Goal: Transaction & Acquisition: Purchase product/service

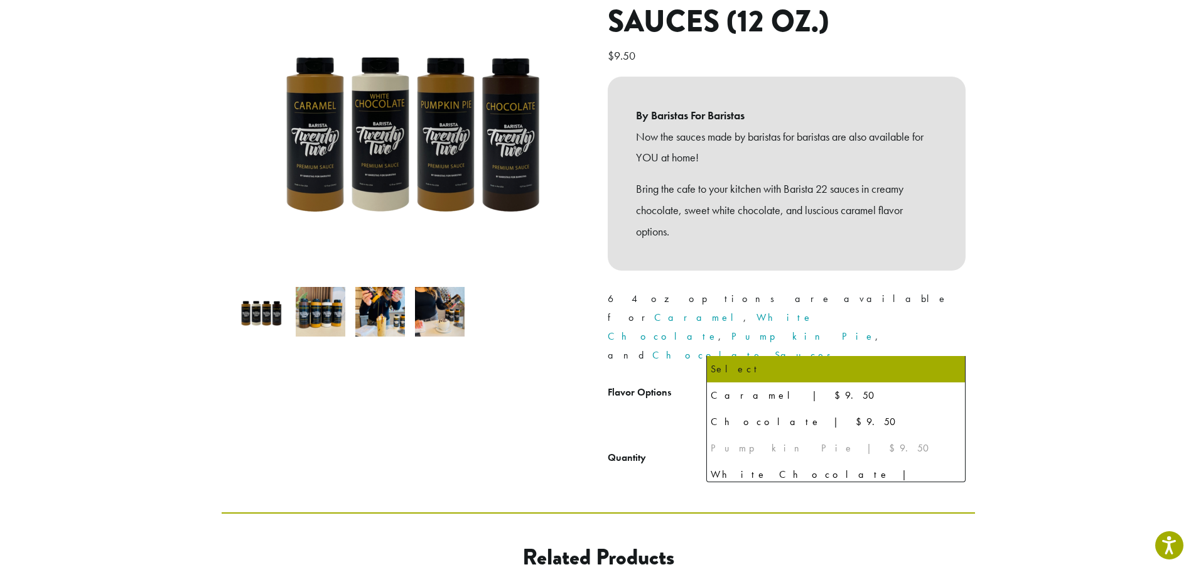
click at [775, 380] on span "Select" at bounding box center [835, 395] width 259 height 31
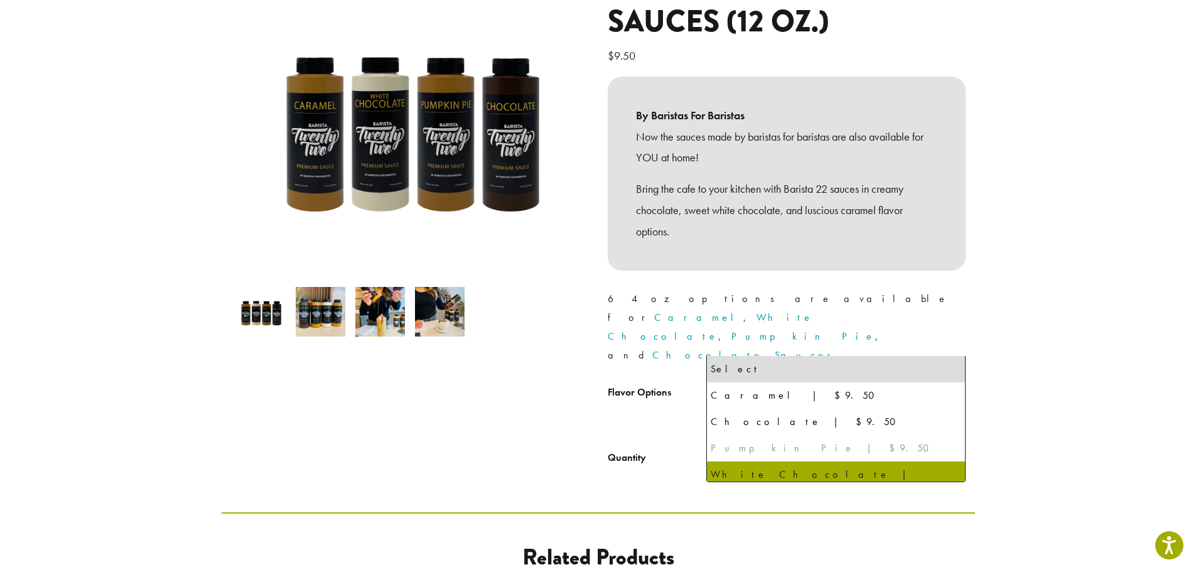
click at [558, 394] on div at bounding box center [410, 220] width 377 height 504
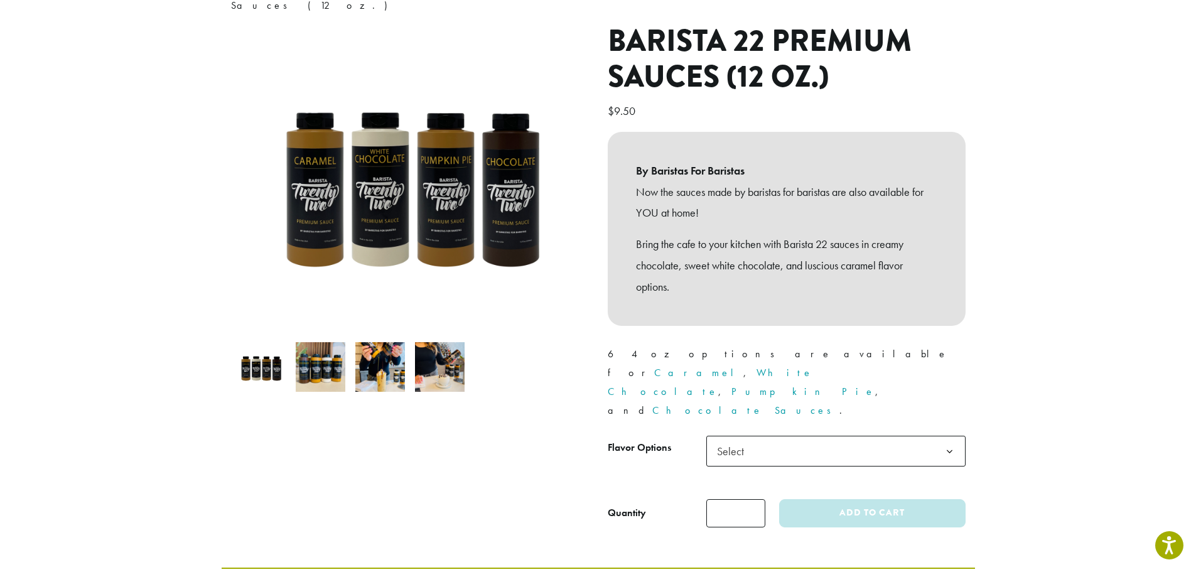
scroll to position [126, 0]
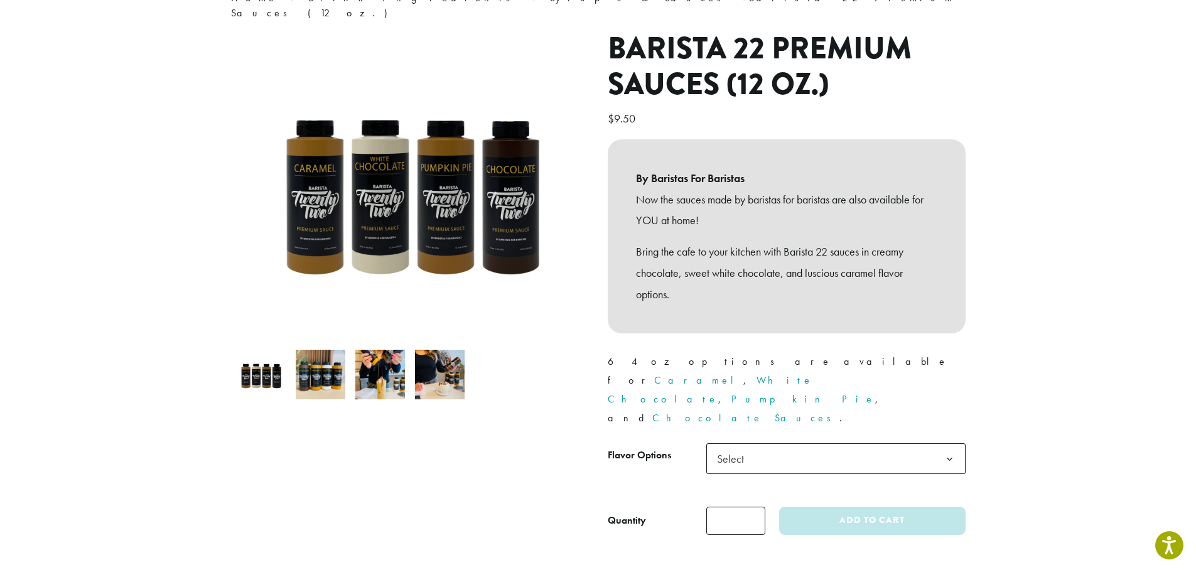
click at [864, 392] on link "Pumpkin Pie" at bounding box center [803, 398] width 144 height 13
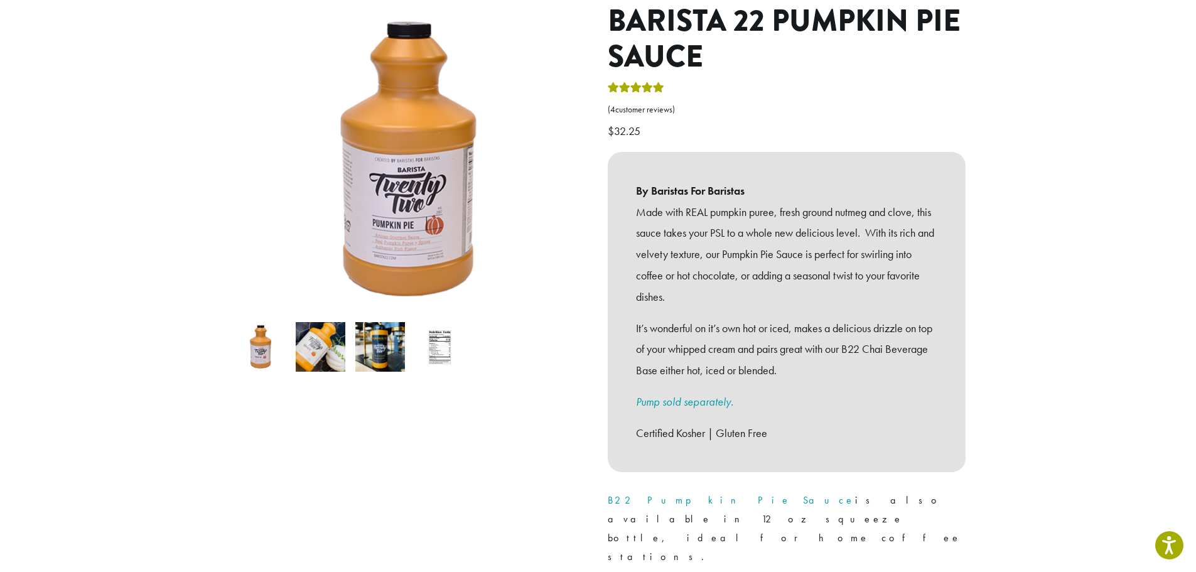
scroll to position [251, 0]
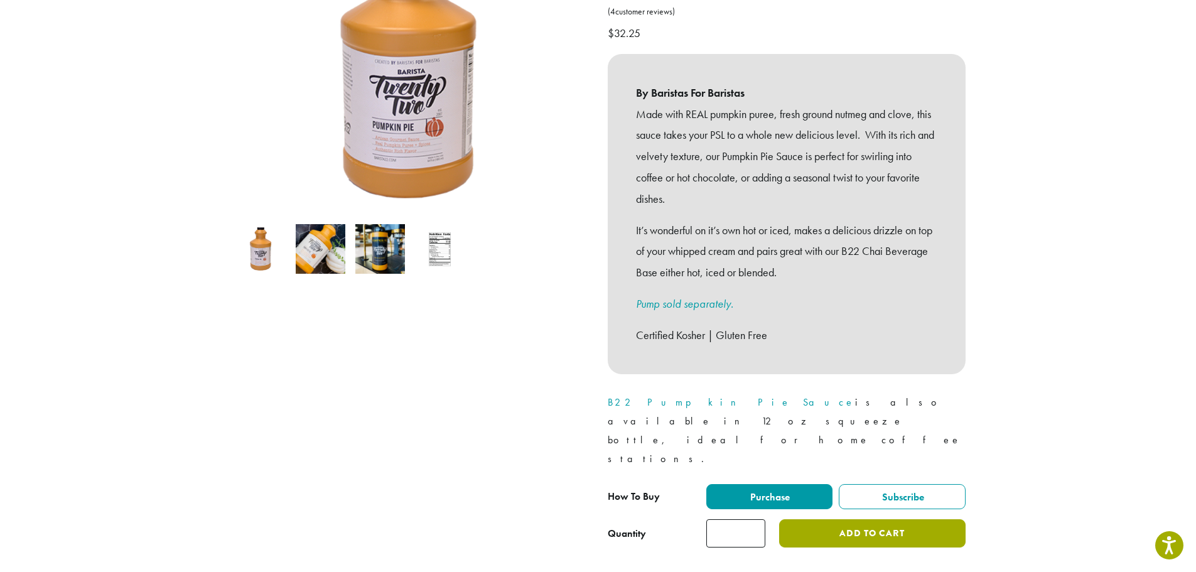
click at [846, 519] on button "Add to cart" at bounding box center [872, 533] width 186 height 28
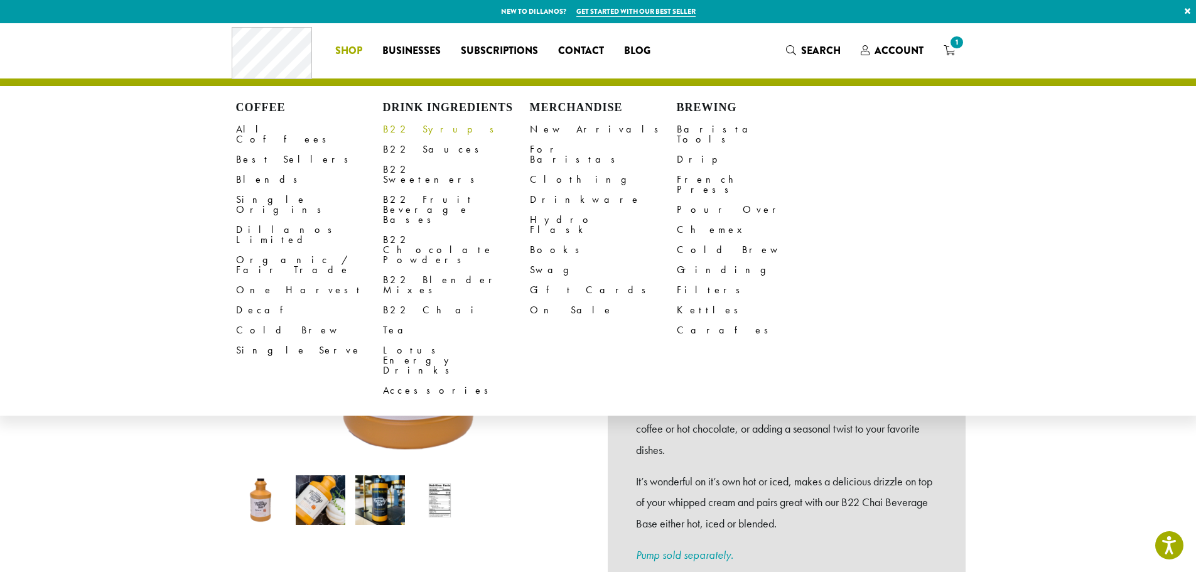
click at [409, 129] on link "B22 Syrups" at bounding box center [456, 129] width 147 height 20
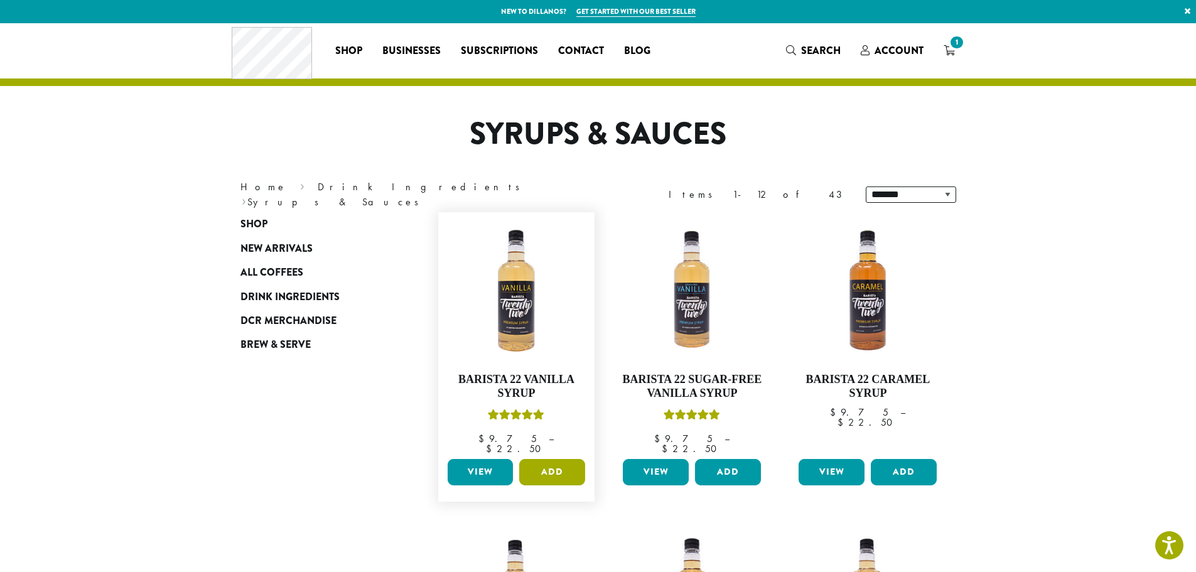
click at [553, 461] on button "Add" at bounding box center [552, 472] width 66 height 26
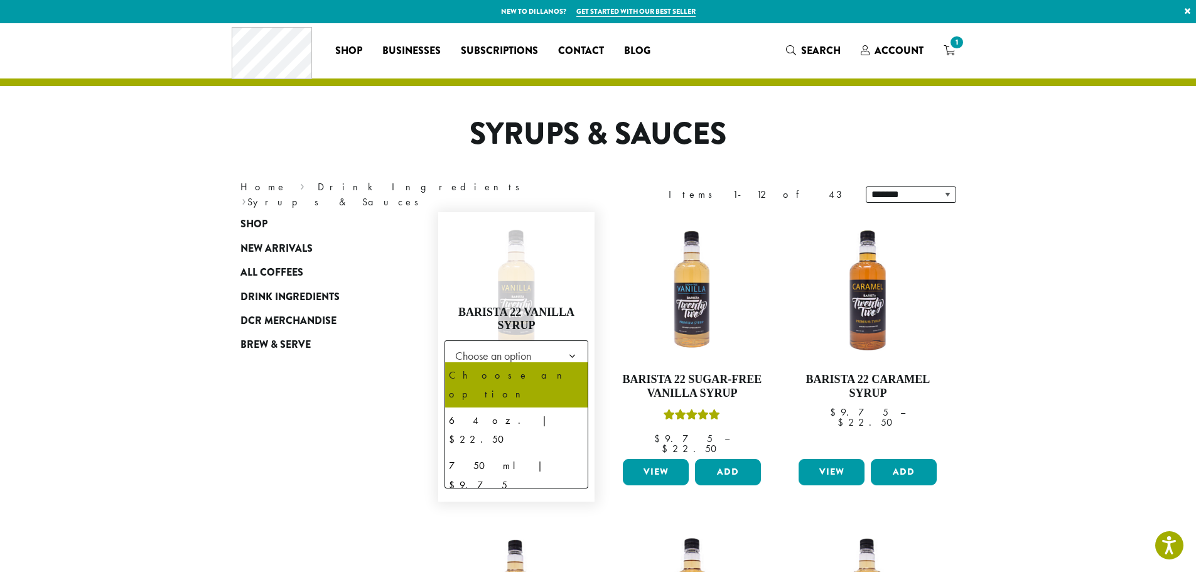
click at [551, 348] on span "Choose an option" at bounding box center [516, 355] width 144 height 31
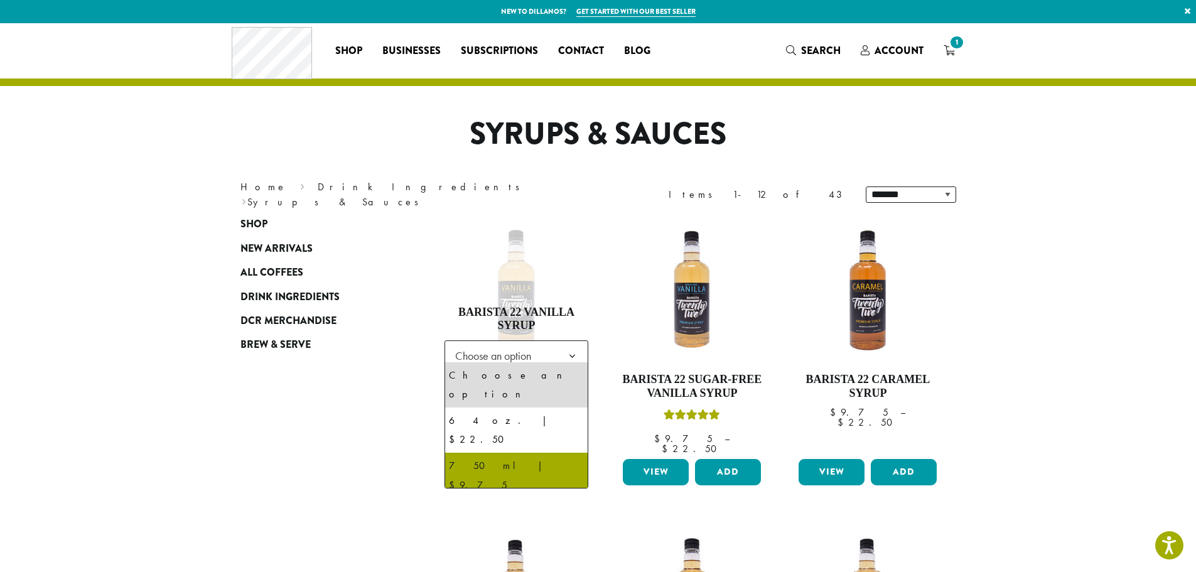
select select "******"
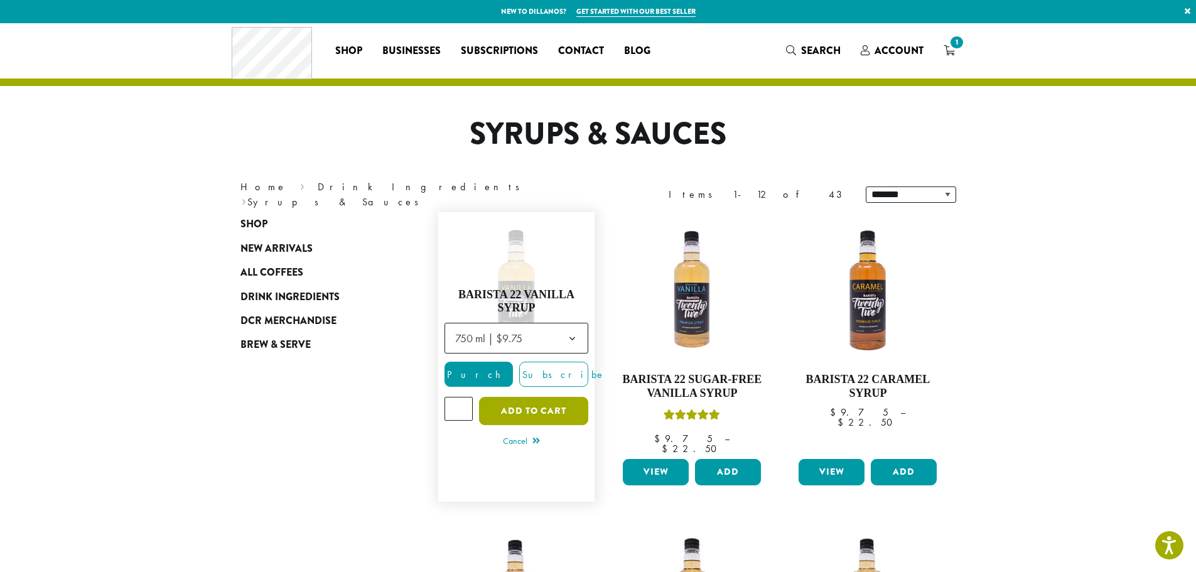
click at [538, 405] on button "Add to cart" at bounding box center [533, 411] width 109 height 28
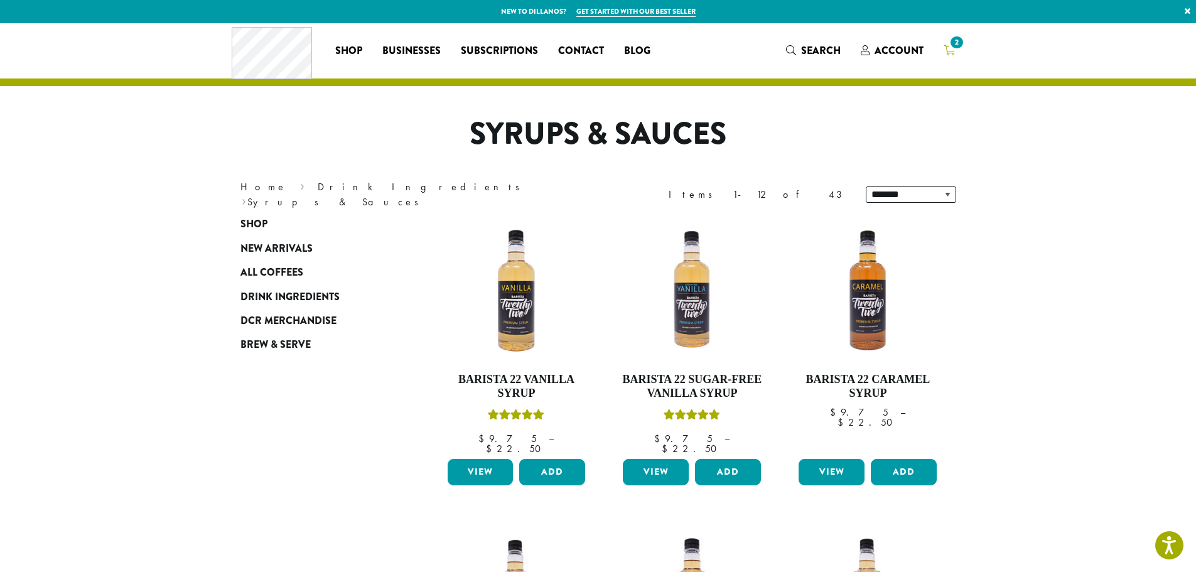
click at [950, 49] on icon "2" at bounding box center [949, 50] width 11 height 10
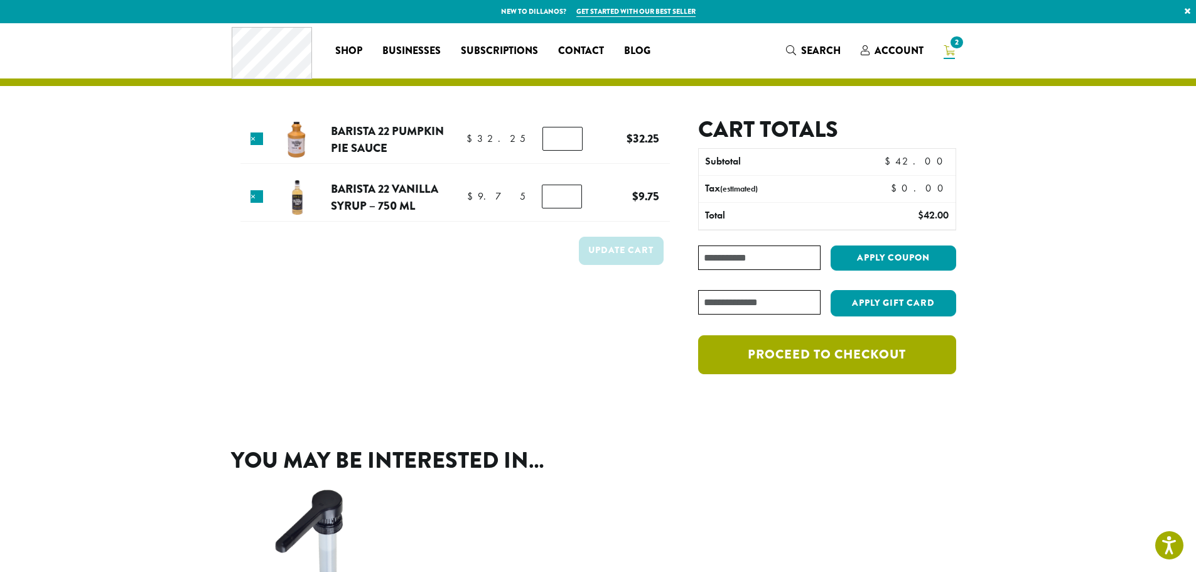
click at [838, 357] on link "Proceed to checkout" at bounding box center [826, 354] width 257 height 39
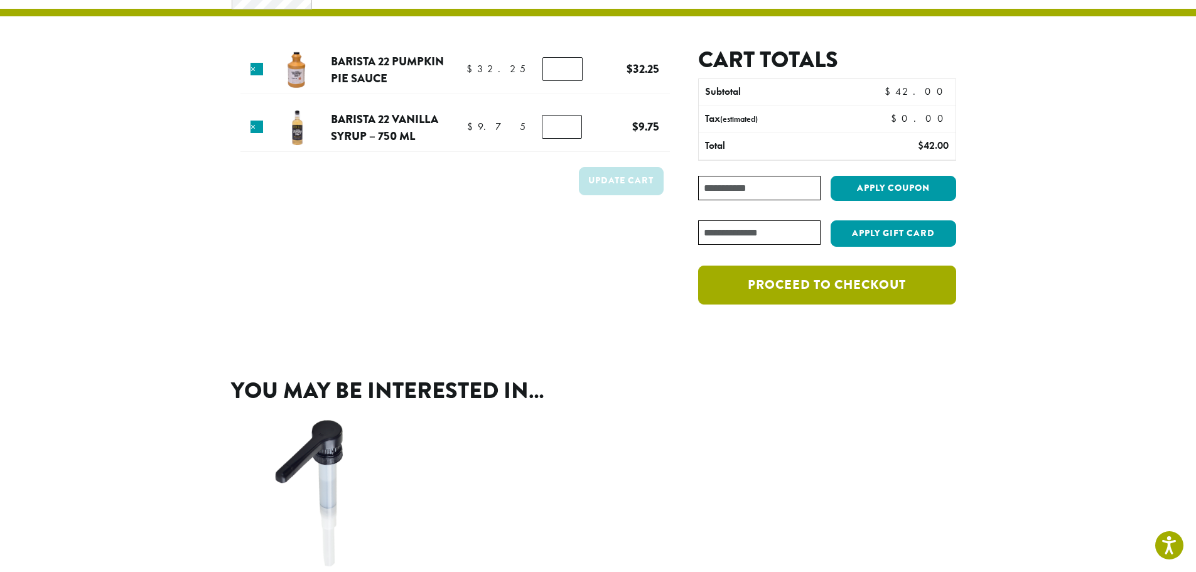
scroll to position [314, 0]
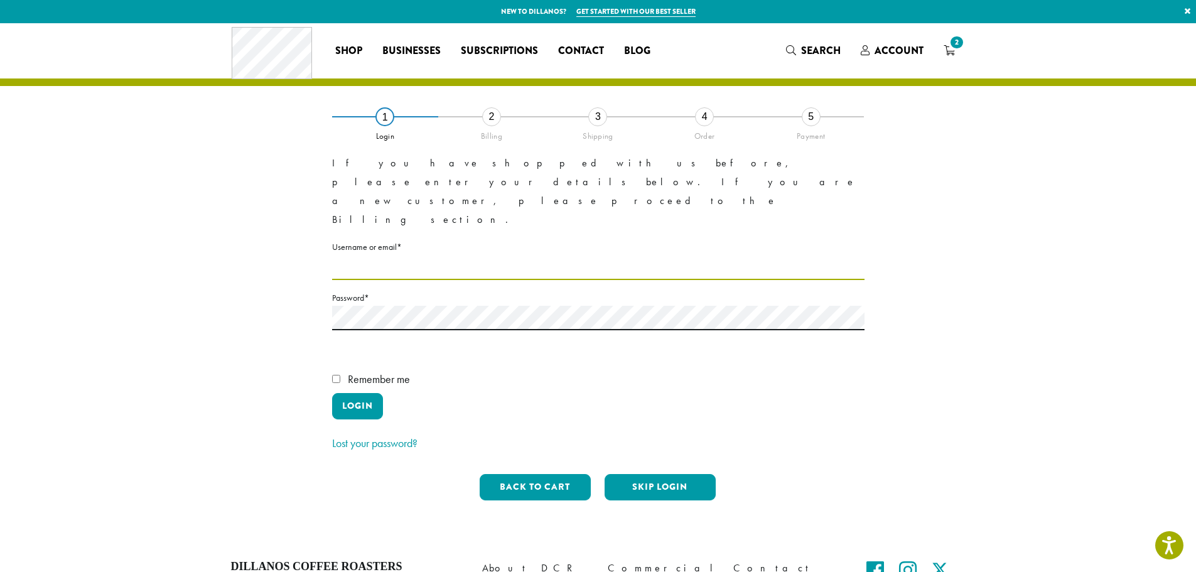
click at [449, 256] on input "Username or email * Required" at bounding box center [598, 268] width 532 height 24
type input "**********"
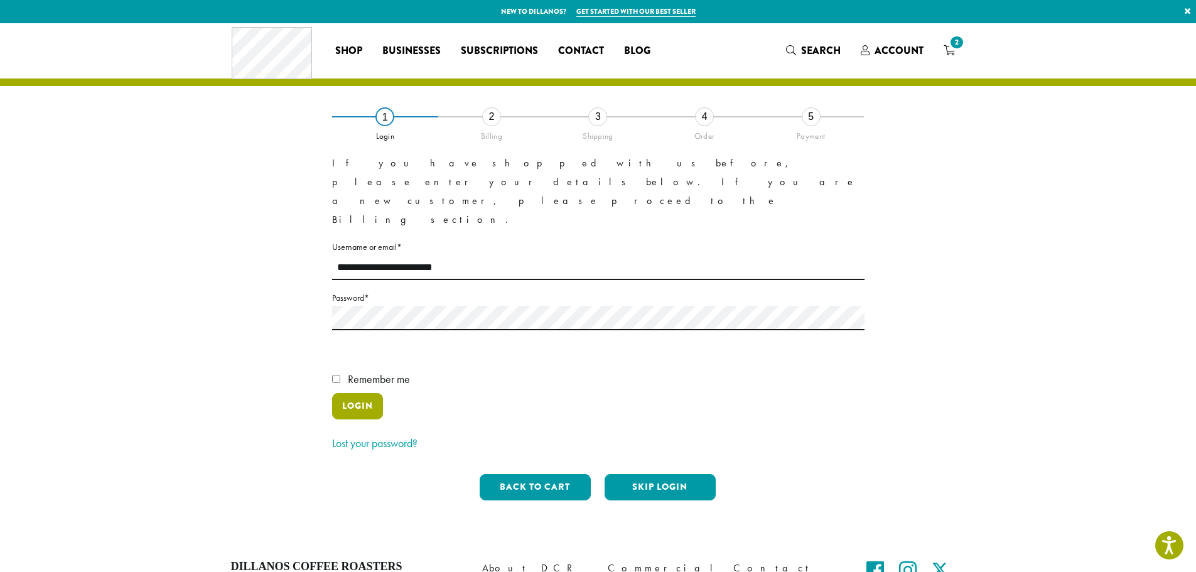
click at [365, 393] on button "Login" at bounding box center [357, 406] width 51 height 26
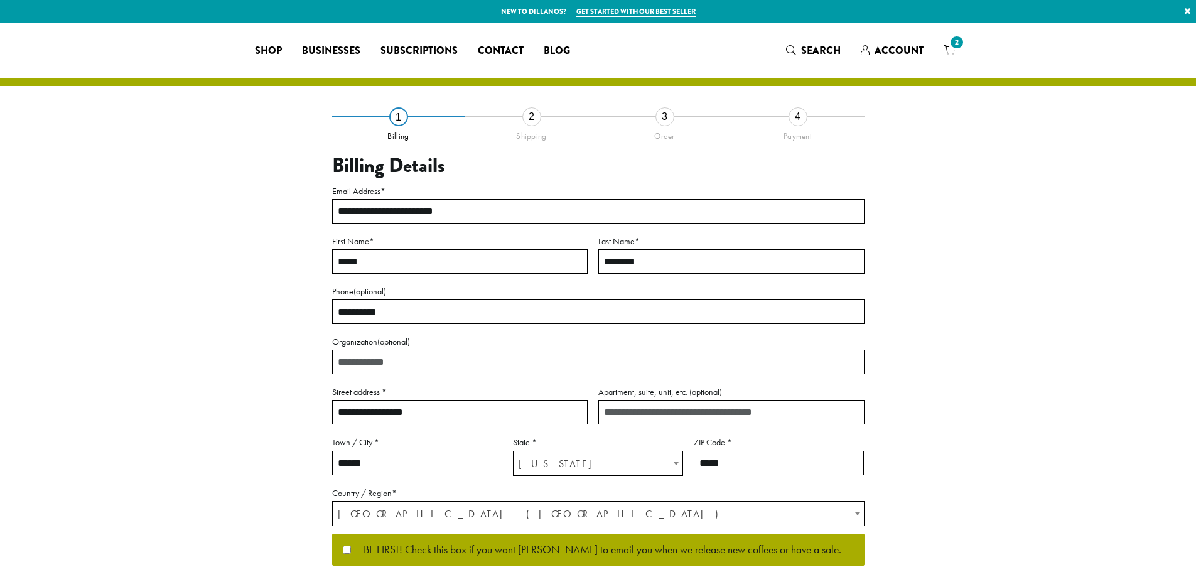
select select "**"
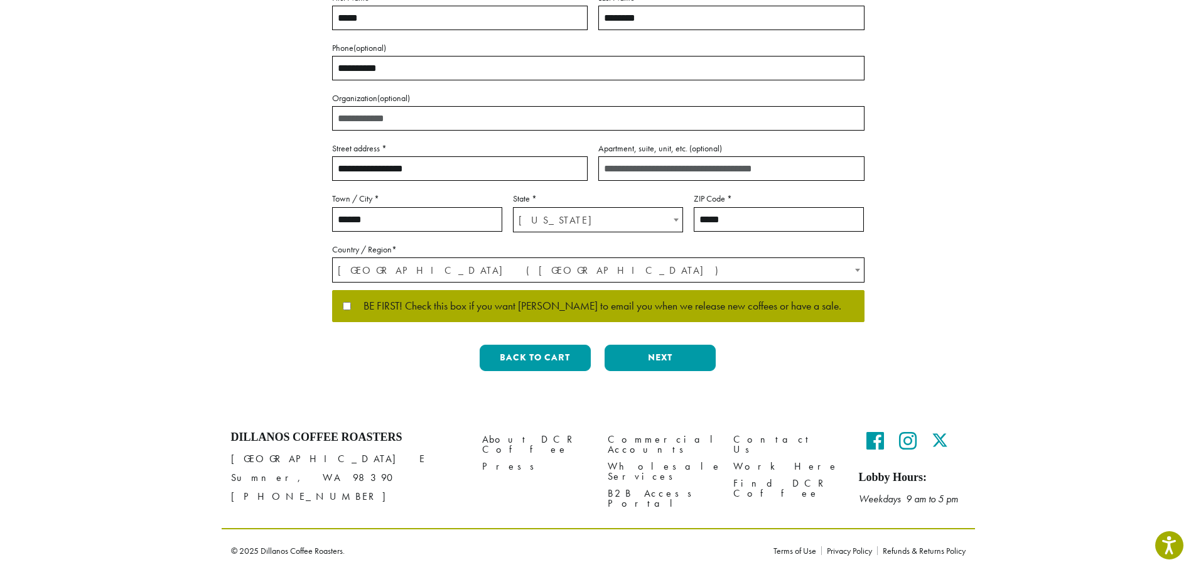
scroll to position [181, 0]
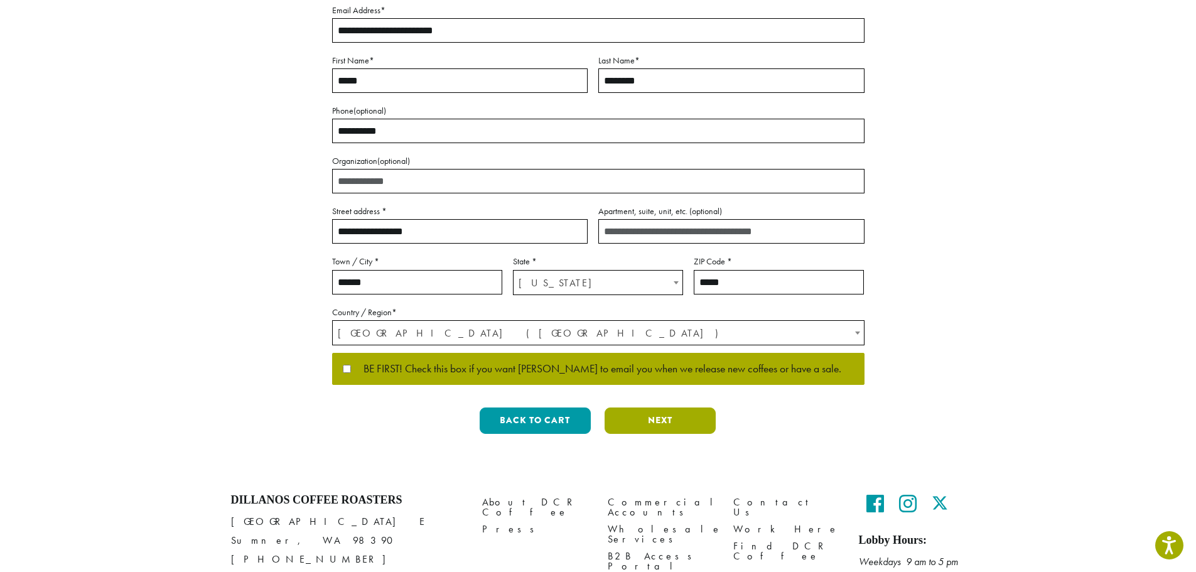
click at [686, 416] on button "Next" at bounding box center [660, 420] width 111 height 26
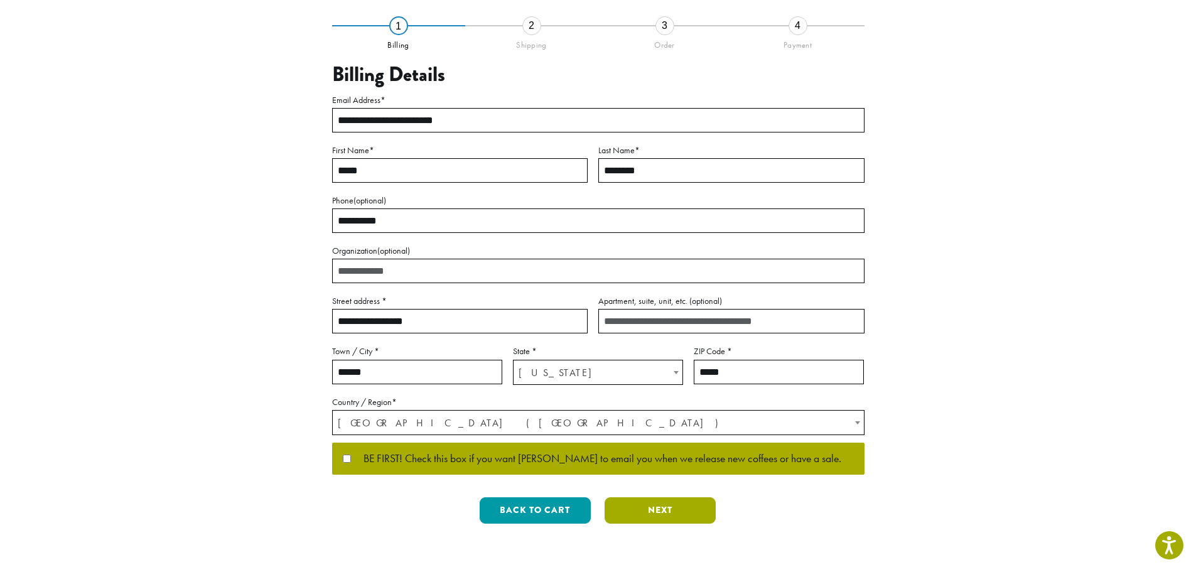
scroll to position [0, 0]
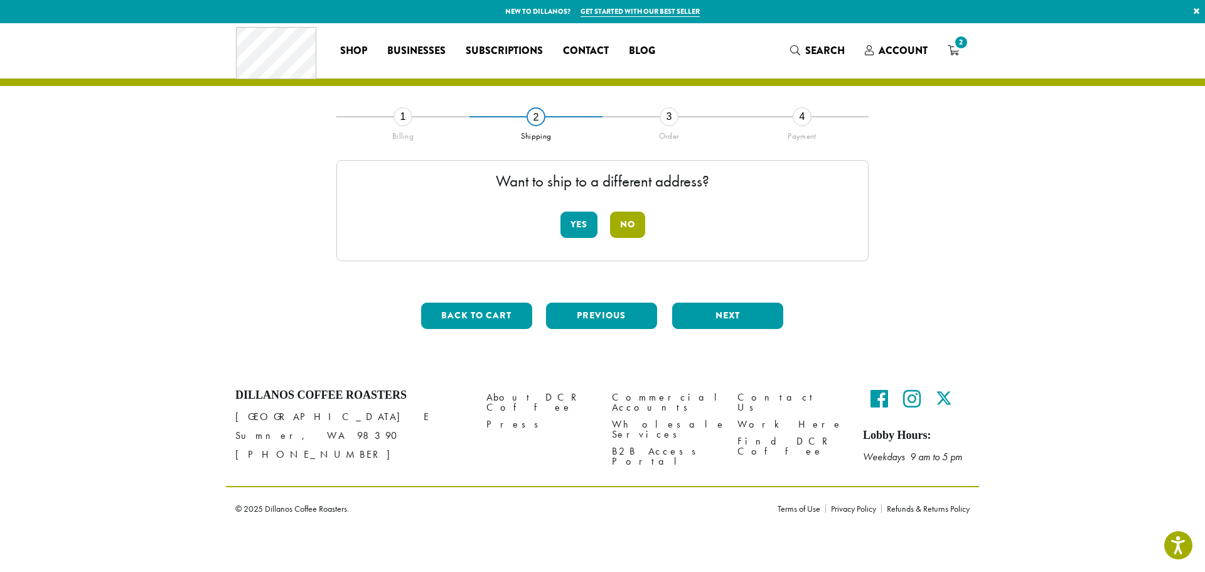
click at [630, 222] on button "No" at bounding box center [627, 225] width 35 height 26
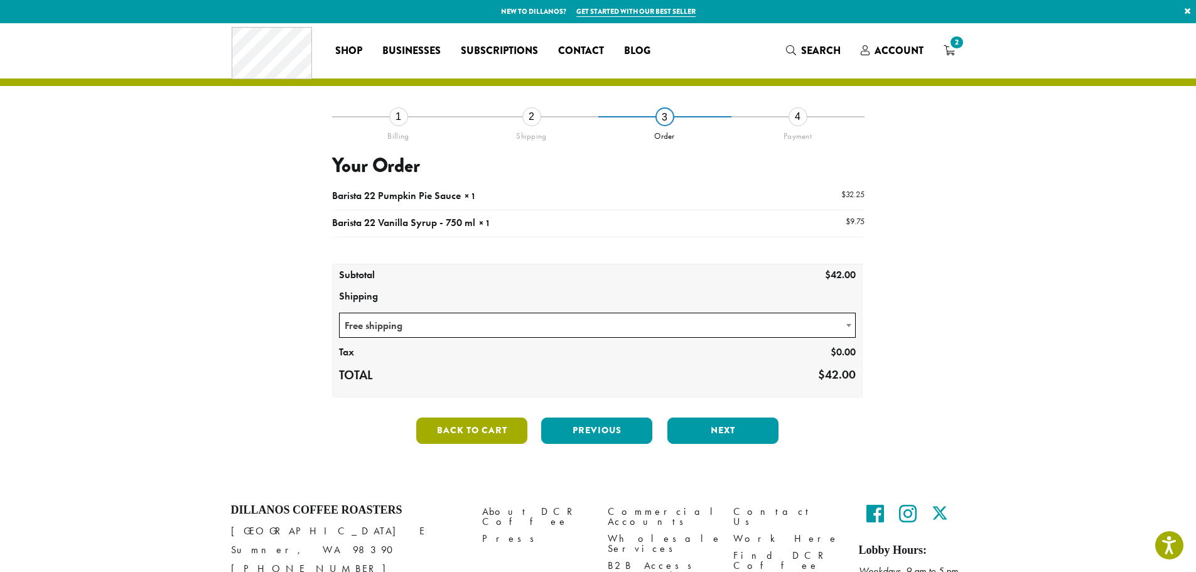
click at [509, 421] on button "Back to cart" at bounding box center [471, 430] width 111 height 26
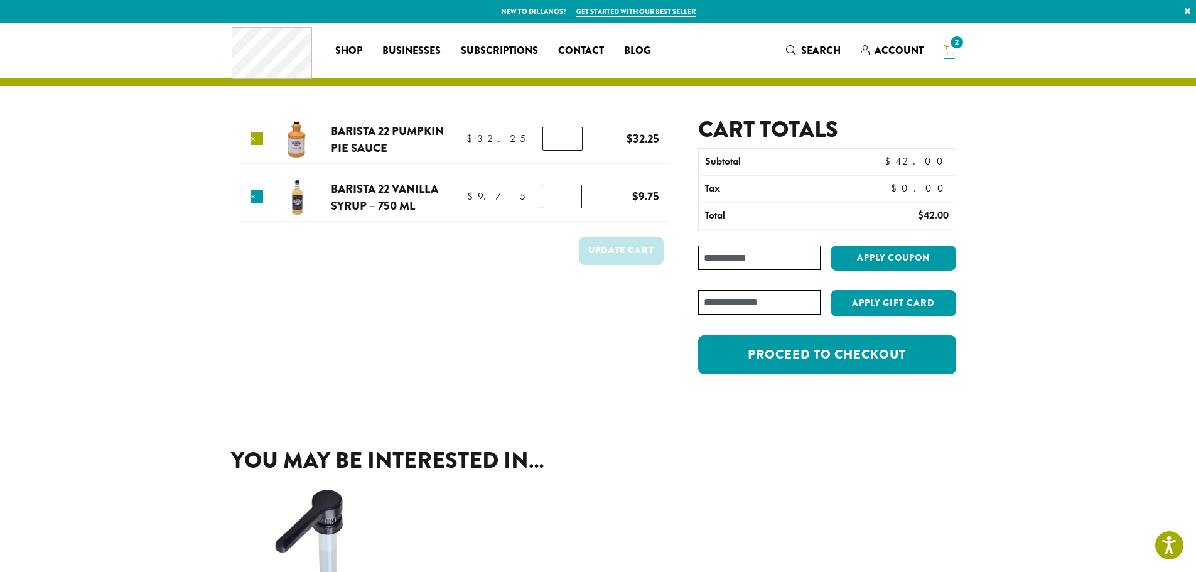
click at [255, 137] on link "×" at bounding box center [256, 138] width 13 height 13
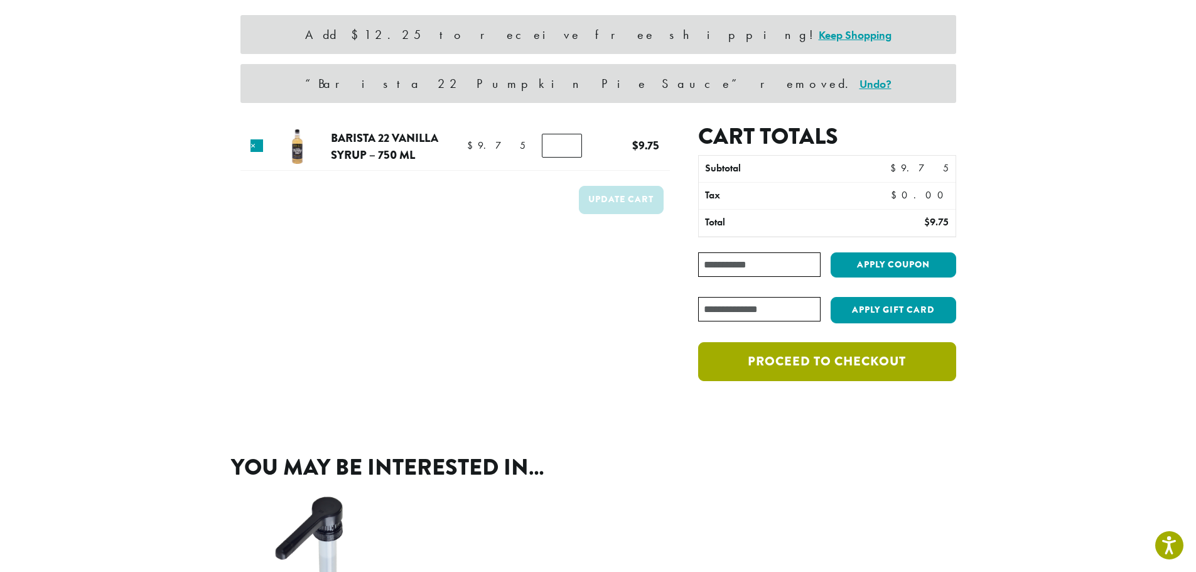
scroll to position [102, 0]
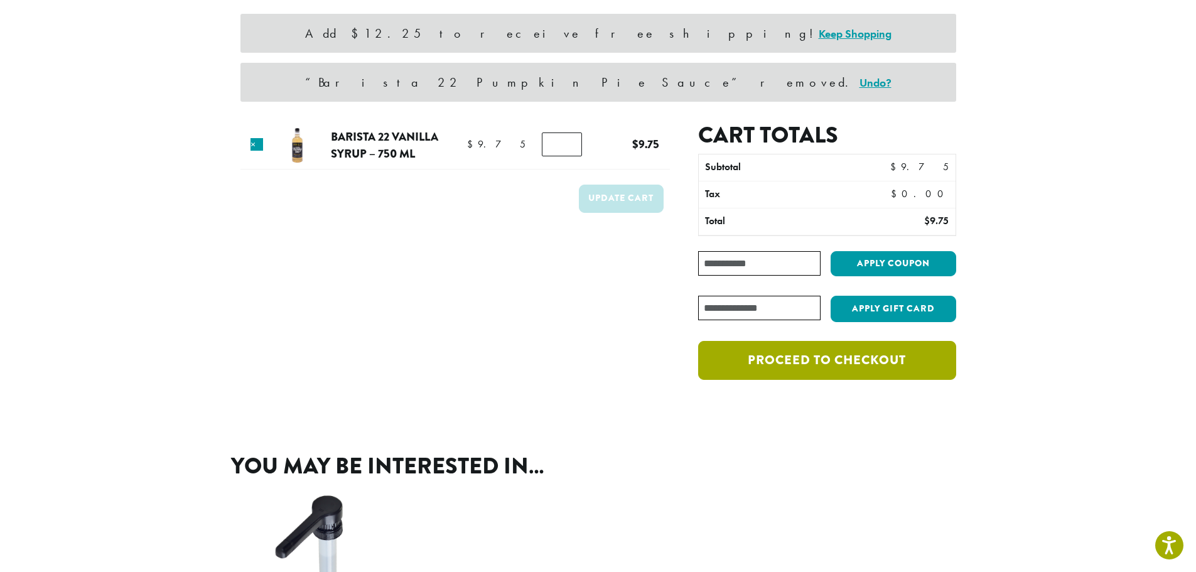
click at [852, 359] on link "Proceed to checkout" at bounding box center [826, 360] width 257 height 39
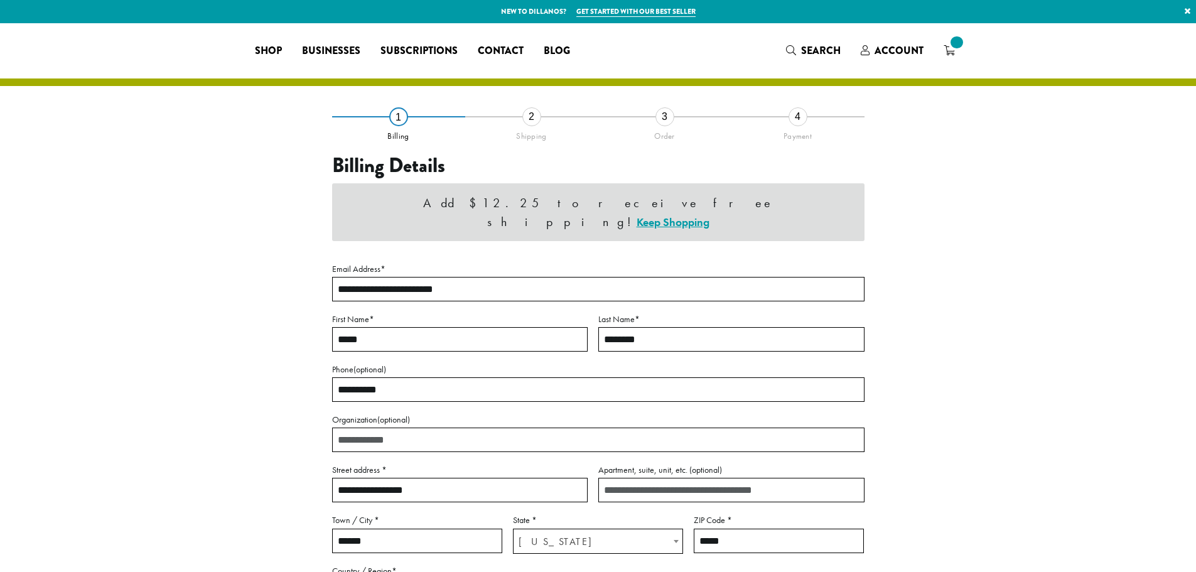
select select "**"
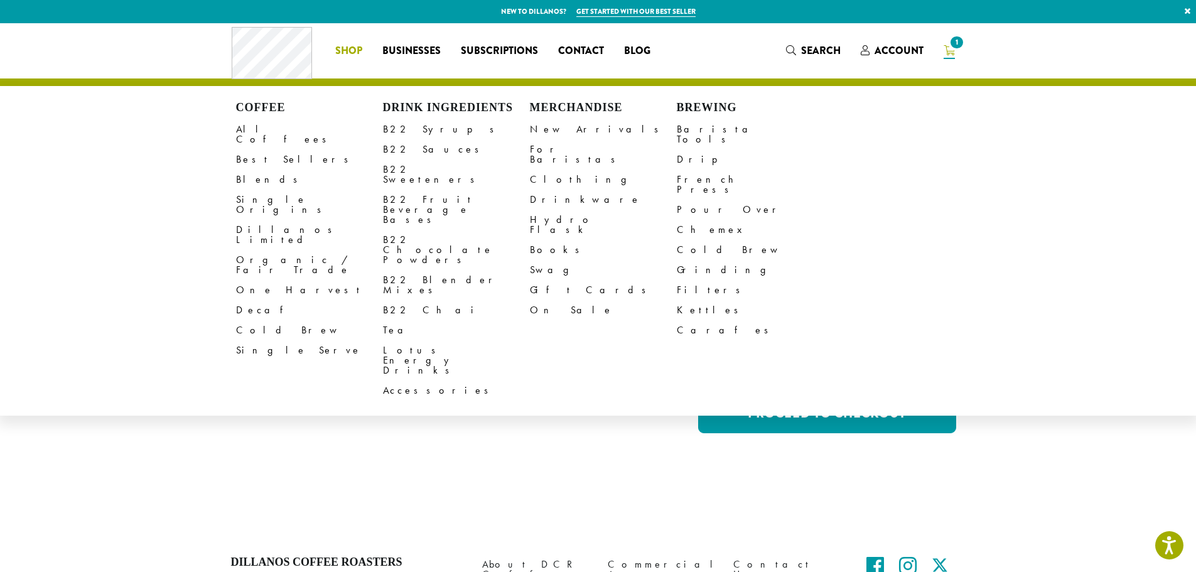
click at [358, 48] on li "Coffee All Coffees Best Sellers Blends Single Origins Dillanos Limited Organic …" at bounding box center [348, 51] width 47 height 20
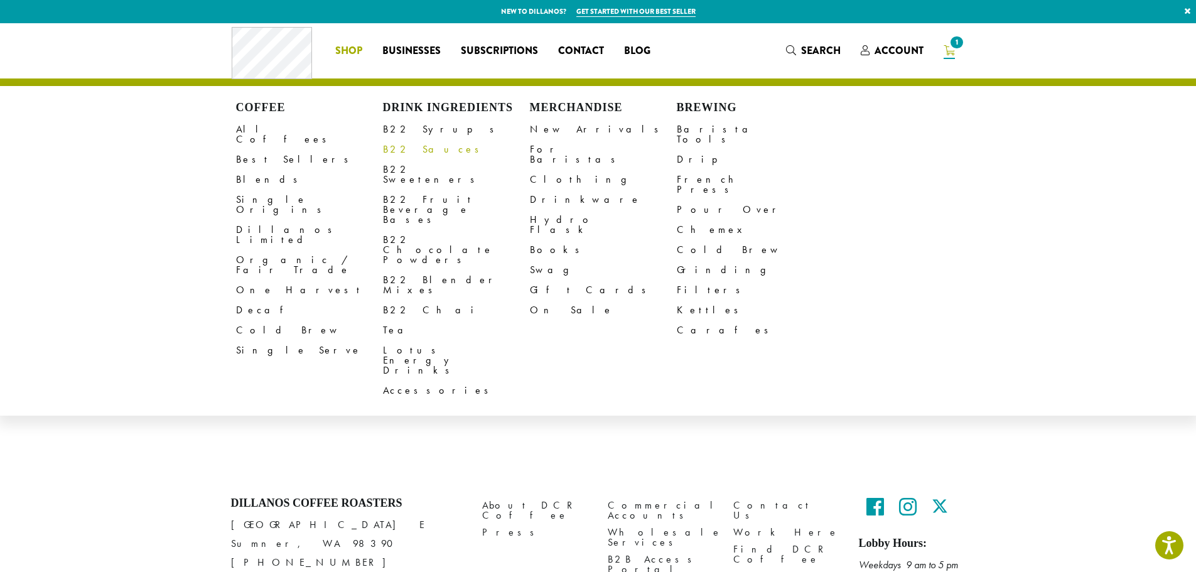
click at [421, 146] on link "B22 Sauces" at bounding box center [456, 149] width 147 height 20
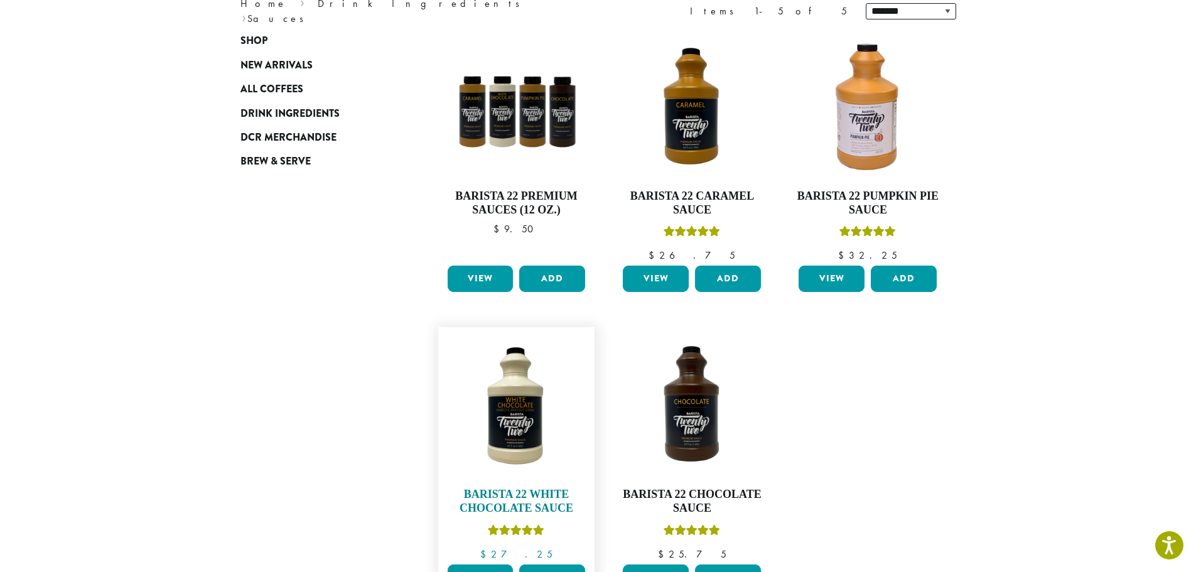
scroll to position [188, 0]
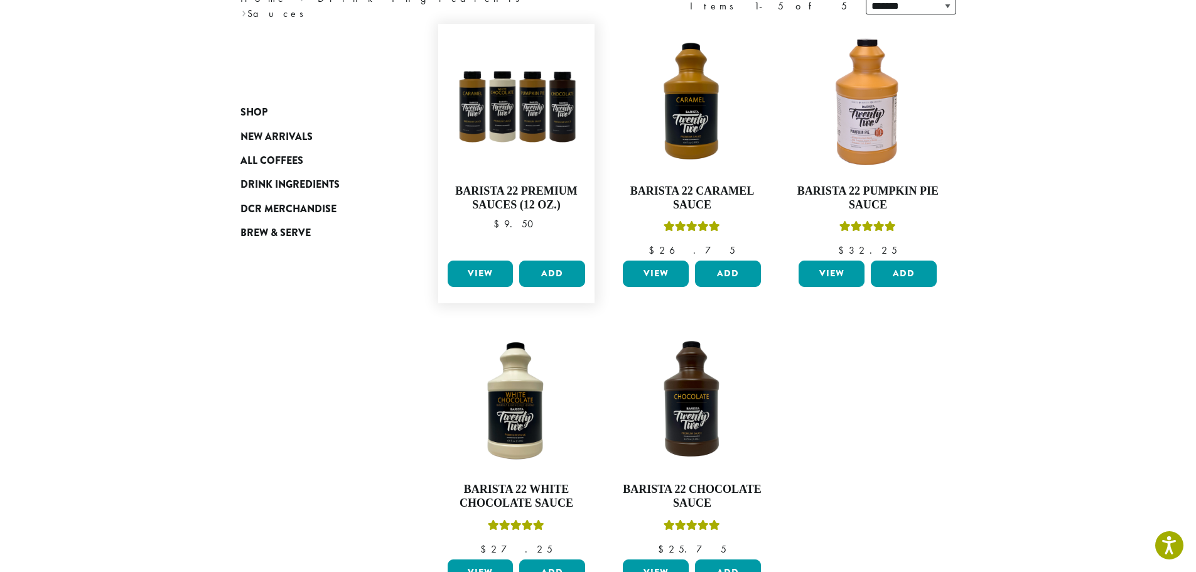
click at [493, 265] on link "View" at bounding box center [481, 274] width 66 height 26
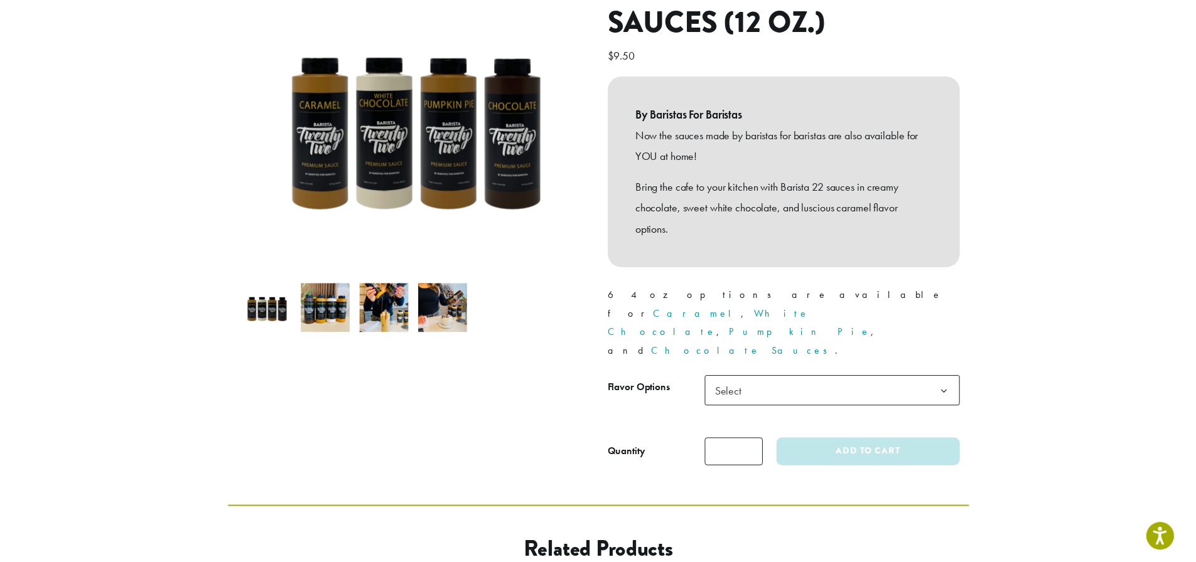
scroll to position [188, 0]
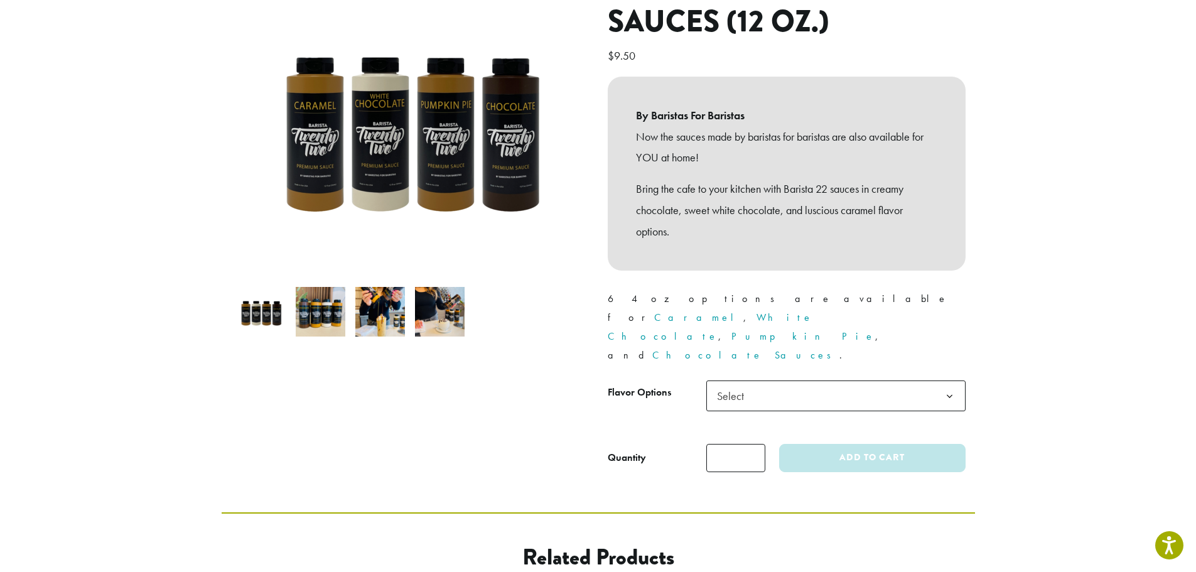
click at [807, 380] on span "Select" at bounding box center [835, 395] width 259 height 31
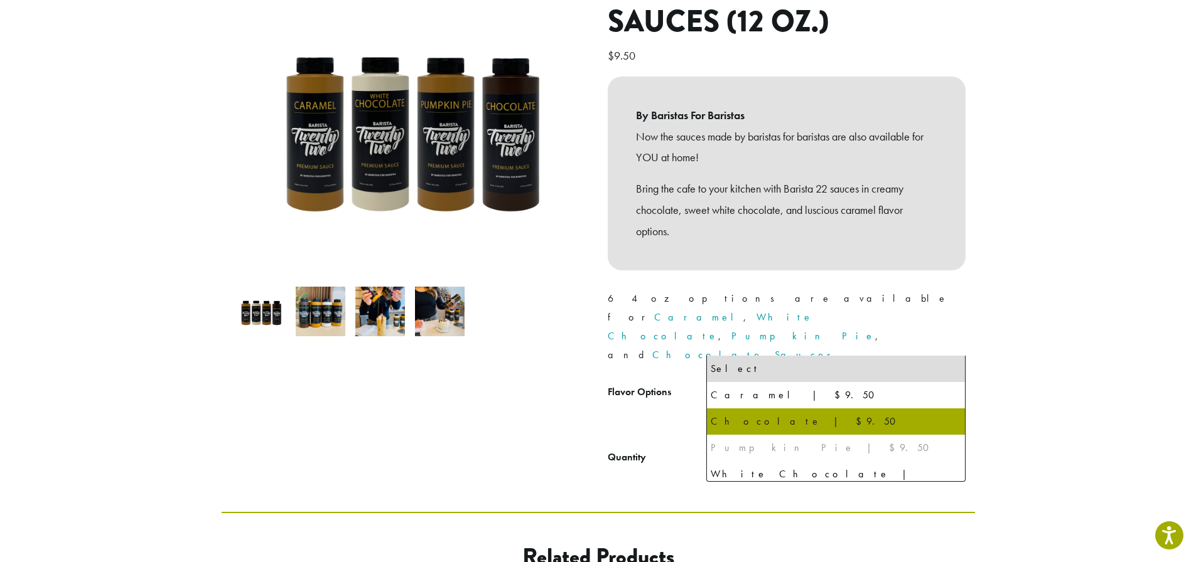
click at [789, 446] on div "Pumpkin Pie | $9.50" at bounding box center [836, 448] width 250 height 19
click at [787, 449] on div "Pumpkin Pie | $9.50" at bounding box center [836, 448] width 250 height 19
click at [787, 450] on div "Pumpkin Pie | $9.50" at bounding box center [836, 448] width 250 height 19
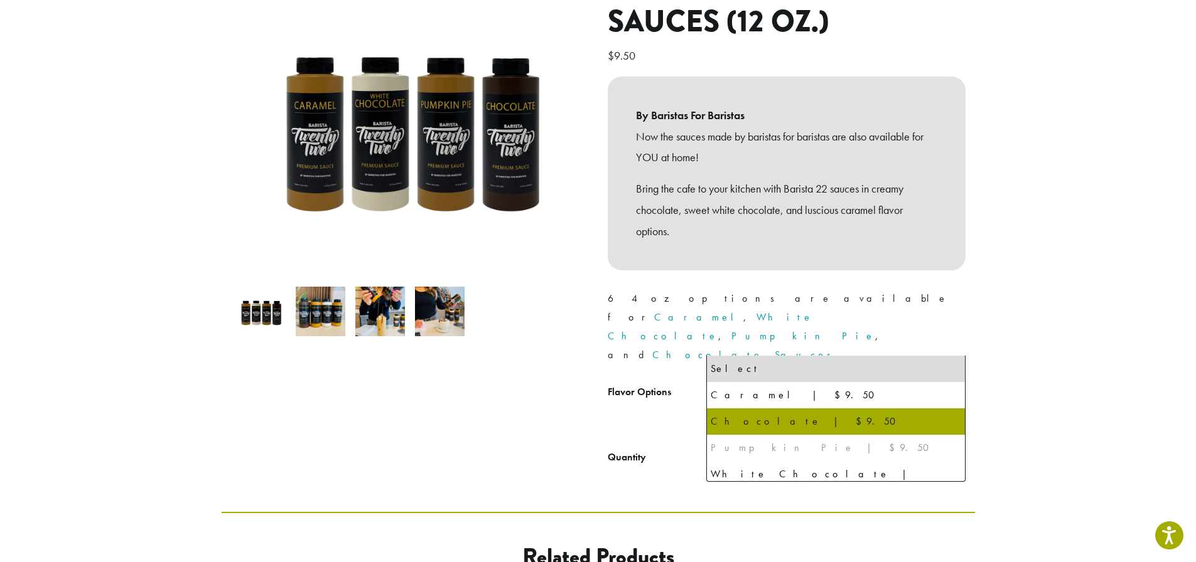
click at [787, 450] on div "Pumpkin Pie | $9.50" at bounding box center [836, 448] width 250 height 19
click at [787, 449] on div "Pumpkin Pie | $9.50" at bounding box center [836, 448] width 250 height 19
click at [787, 448] on div "Pumpkin Pie | $9.50" at bounding box center [836, 448] width 250 height 19
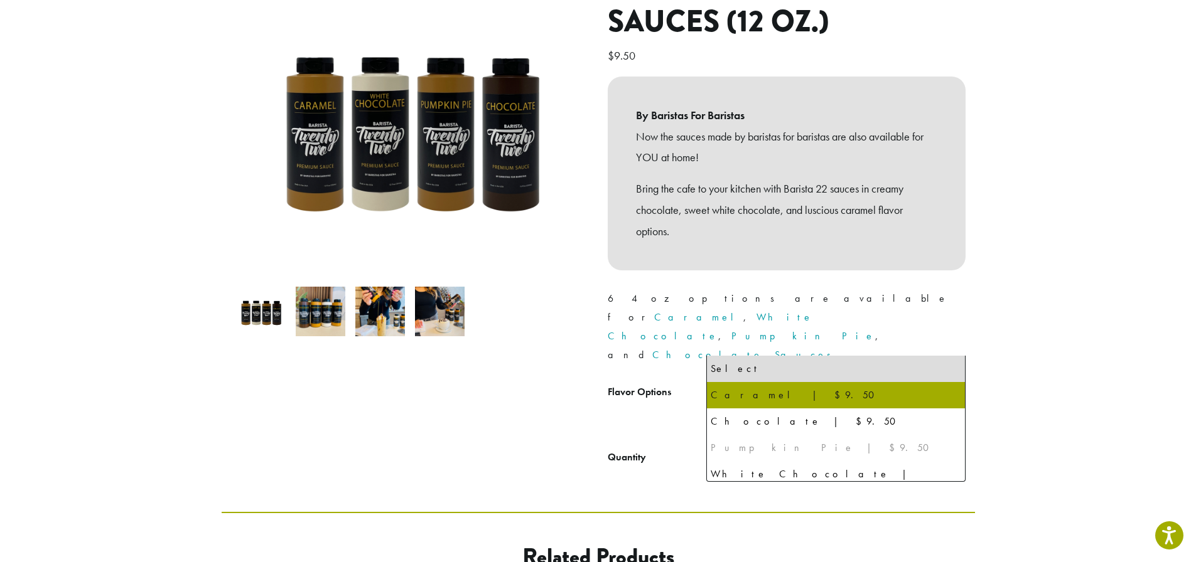
scroll to position [6, 0]
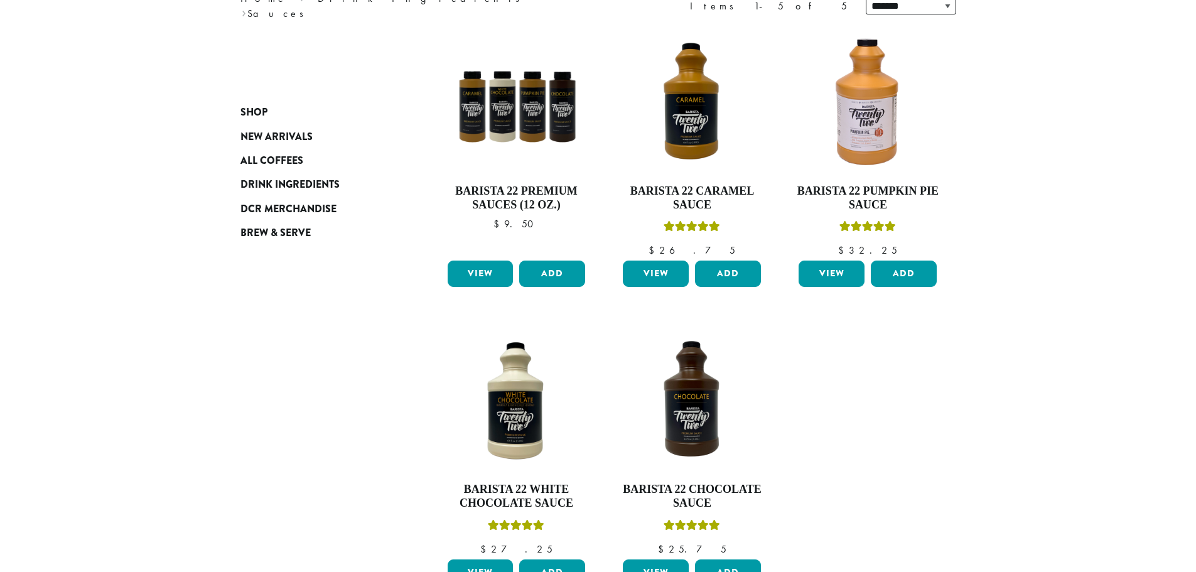
scroll to position [188, 0]
click at [301, 232] on span "Brew & Serve" at bounding box center [275, 233] width 70 height 16
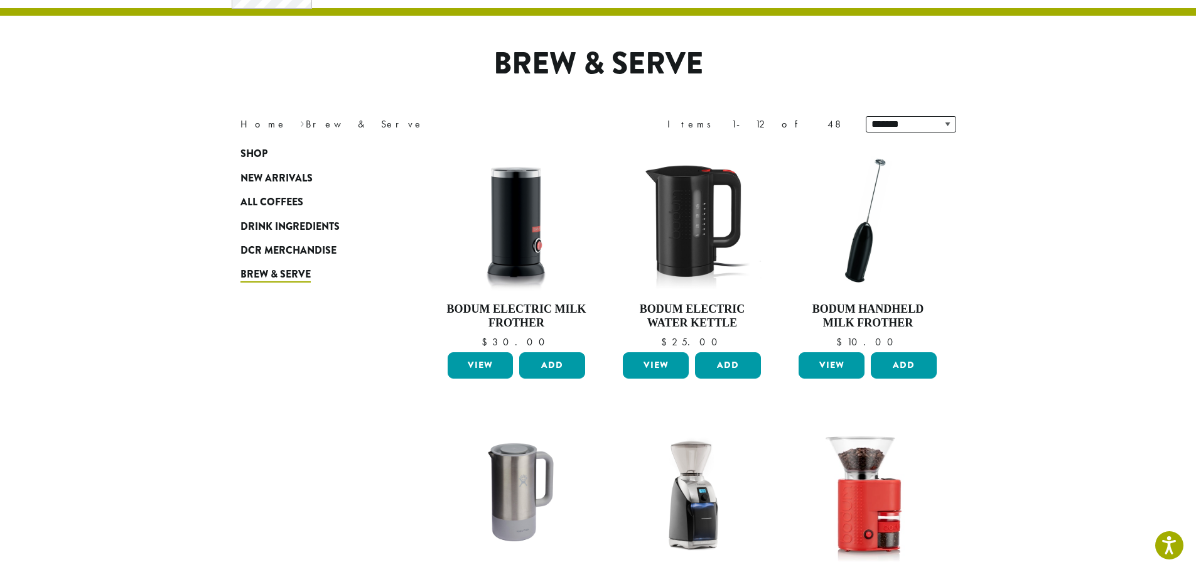
scroll to position [63, 0]
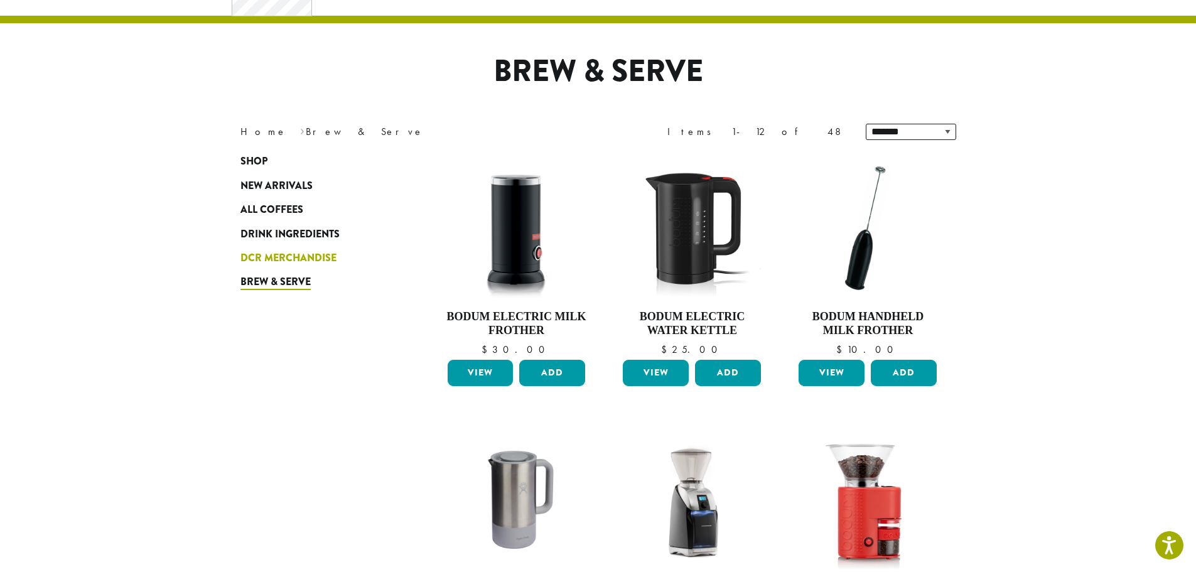
click at [306, 250] on link "DCR Merchandise" at bounding box center [315, 258] width 151 height 24
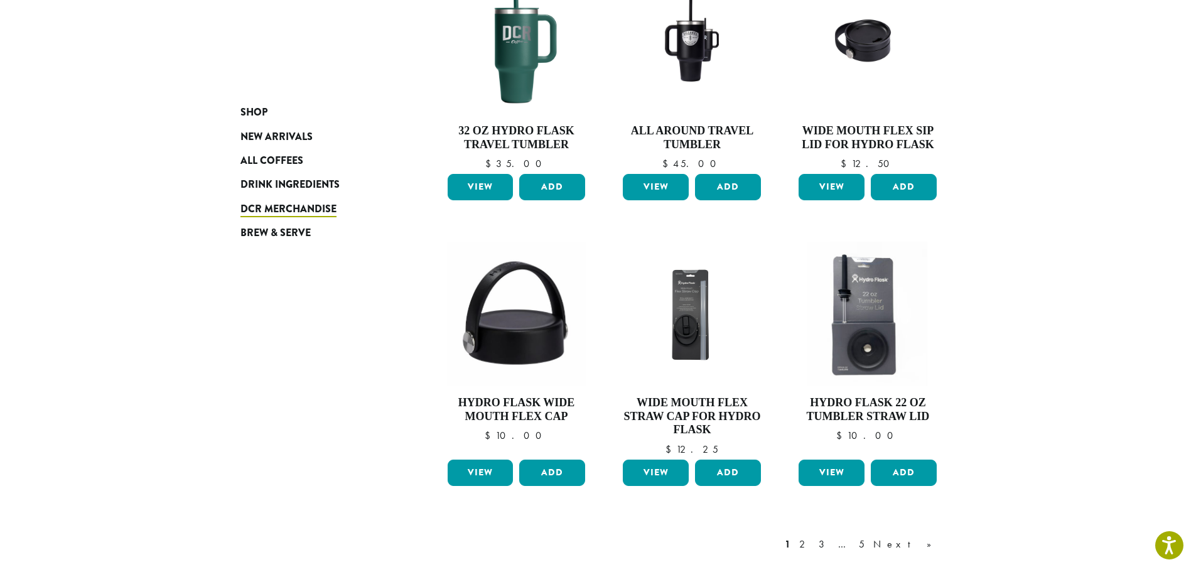
scroll to position [733, 0]
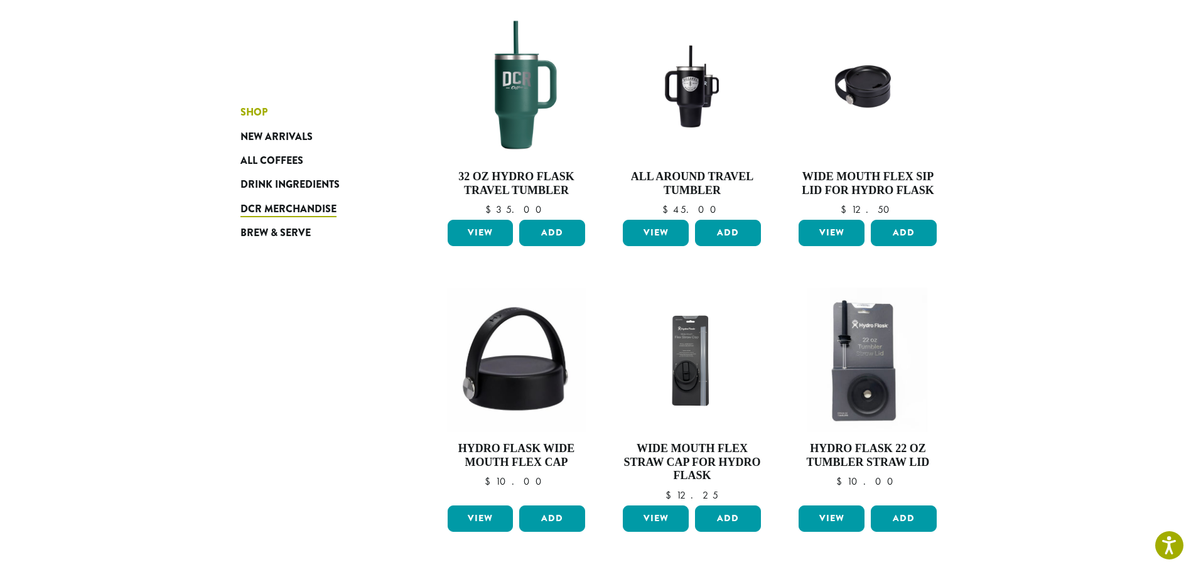
click at [249, 112] on span "Shop" at bounding box center [253, 113] width 27 height 16
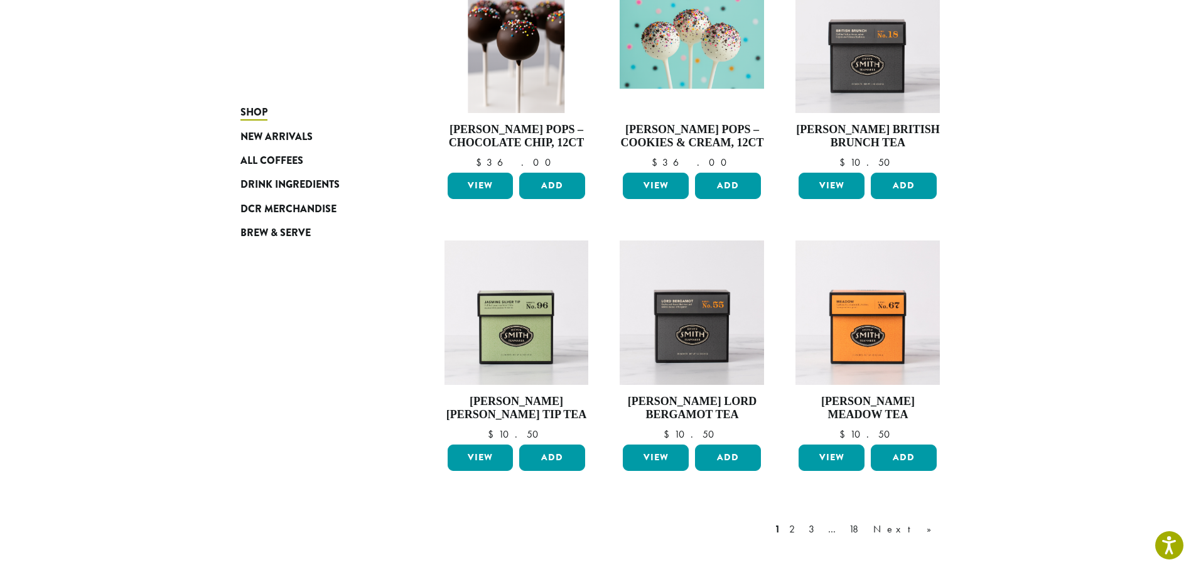
scroll to position [816, 0]
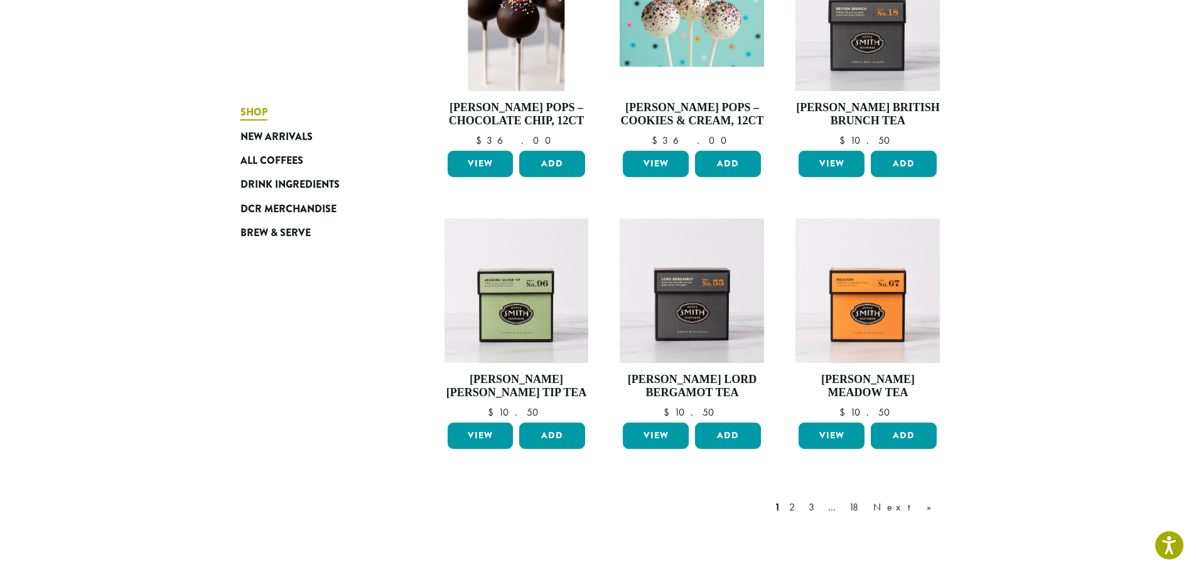
click at [259, 115] on span "Shop" at bounding box center [253, 113] width 27 height 16
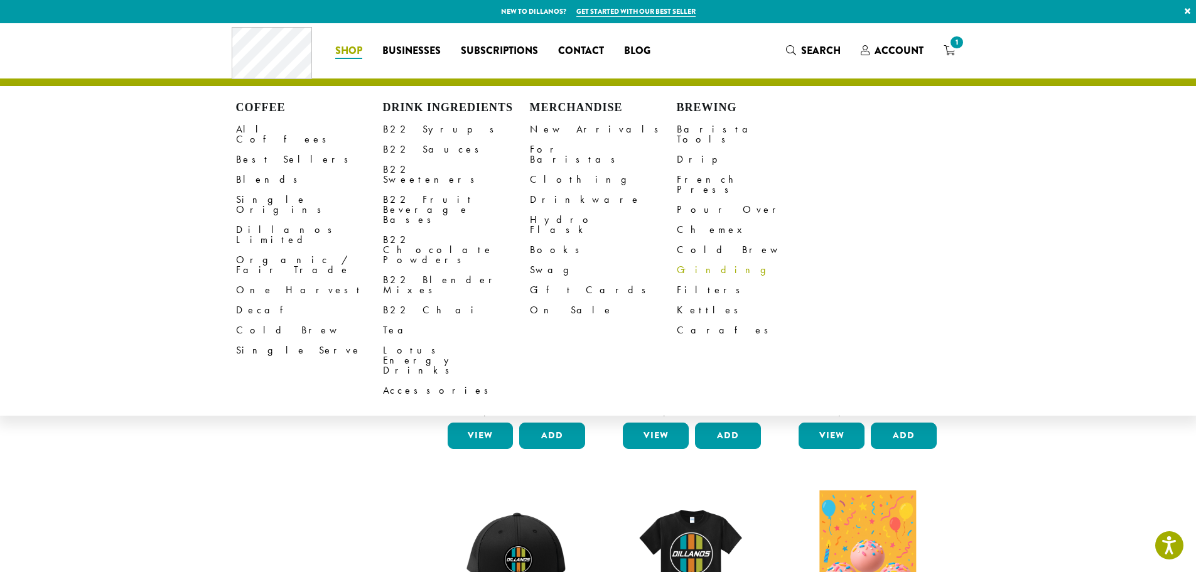
click at [693, 260] on link "Grinding" at bounding box center [750, 270] width 147 height 20
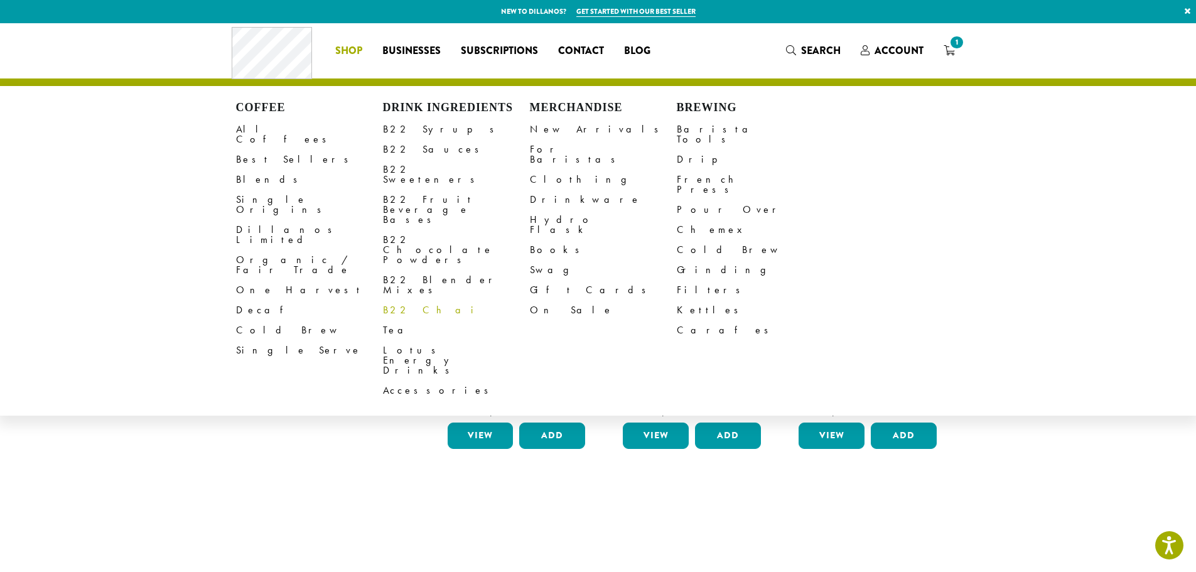
click at [401, 300] on link "B22 Chai" at bounding box center [456, 310] width 147 height 20
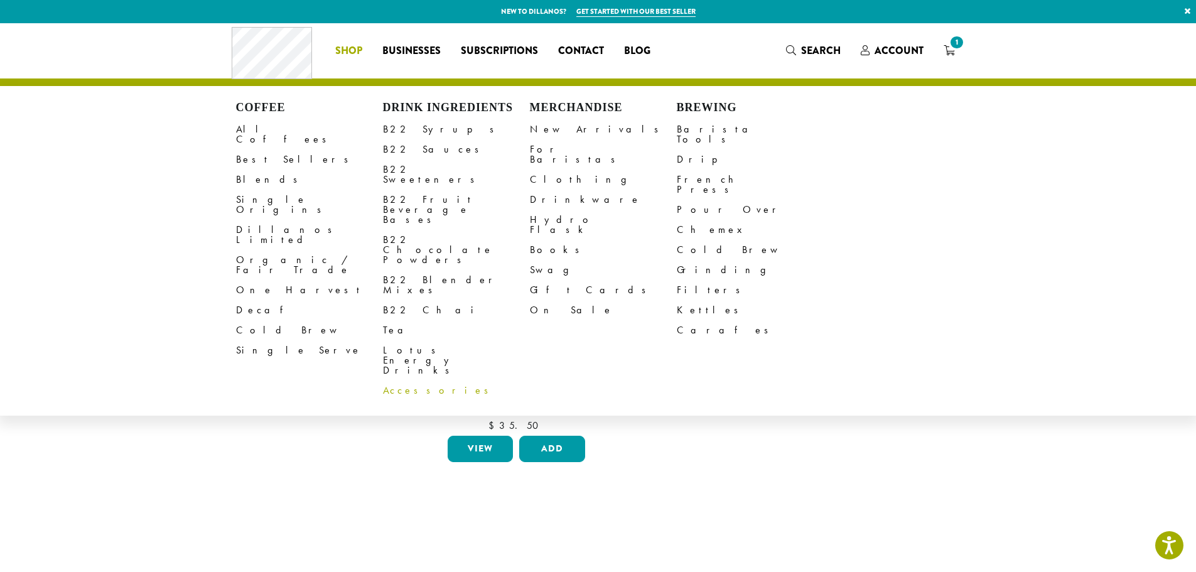
click at [401, 380] on link "Accessories" at bounding box center [456, 390] width 147 height 20
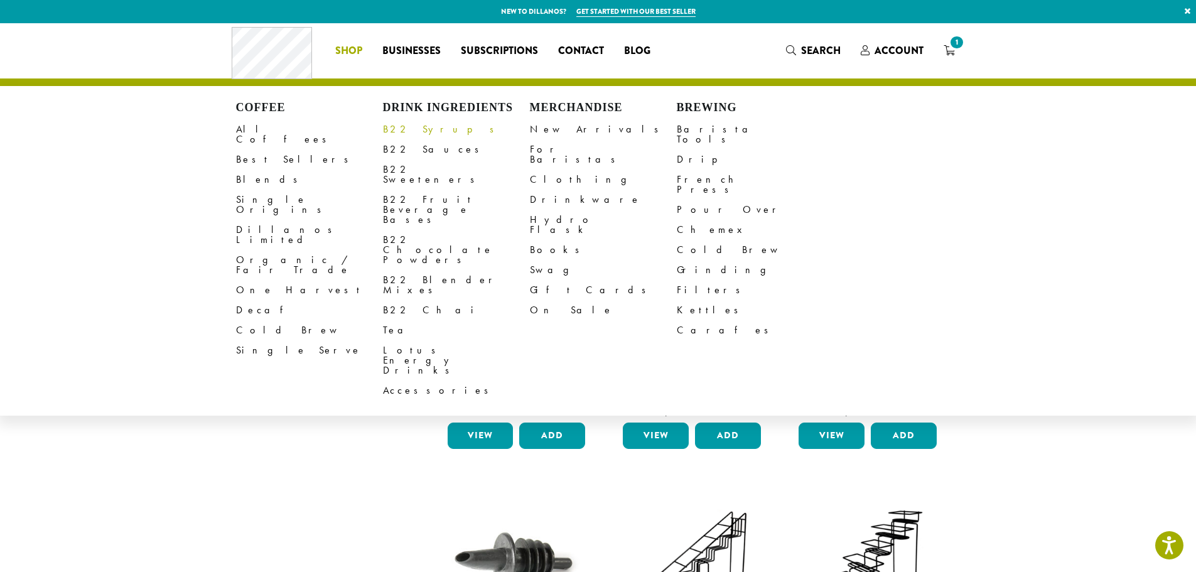
click at [412, 131] on link "B22 Syrups" at bounding box center [456, 129] width 147 height 20
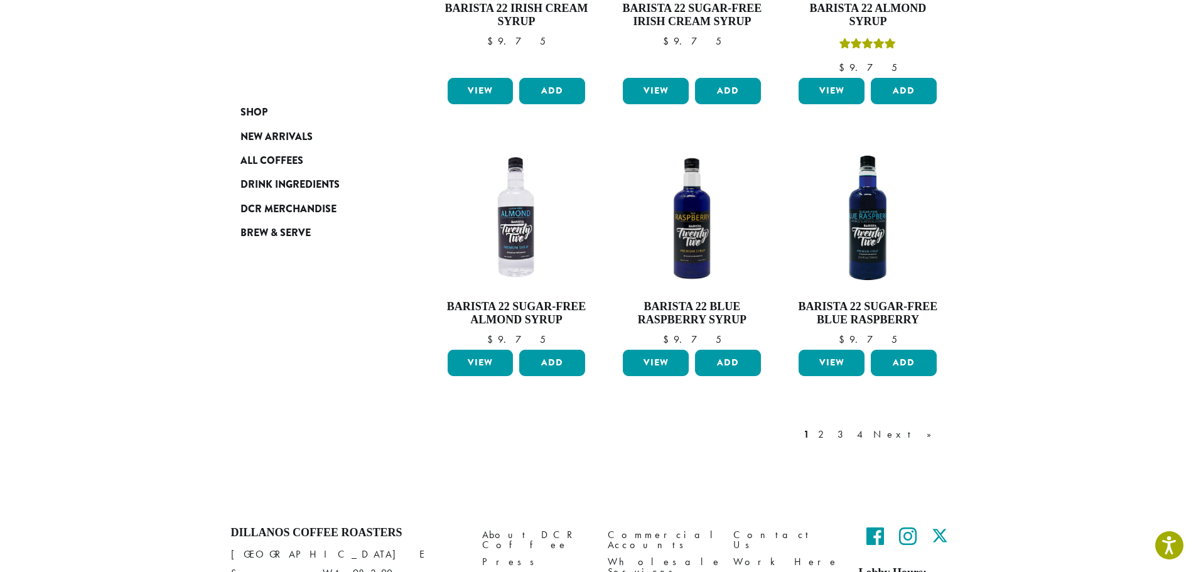
scroll to position [1004, 0]
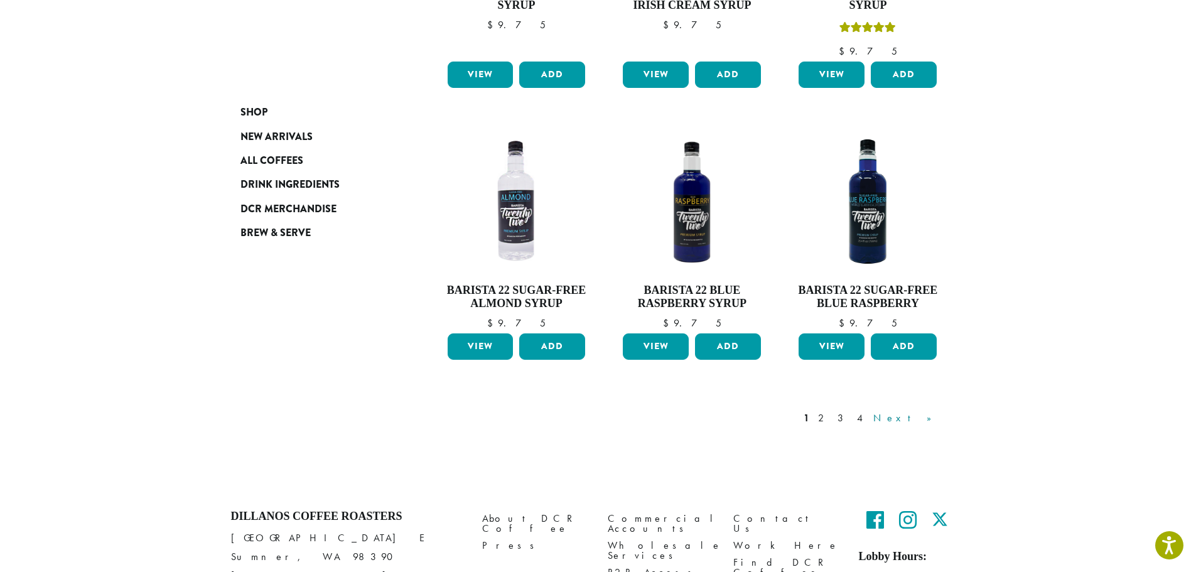
click at [927, 411] on link "Next »" at bounding box center [907, 418] width 72 height 15
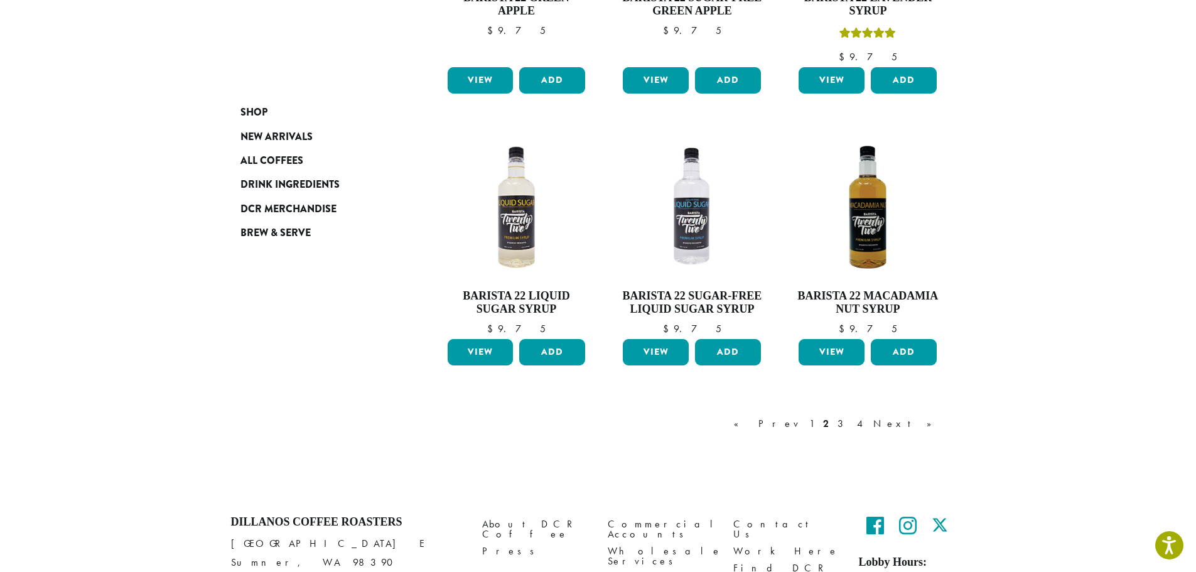
scroll to position [956, 0]
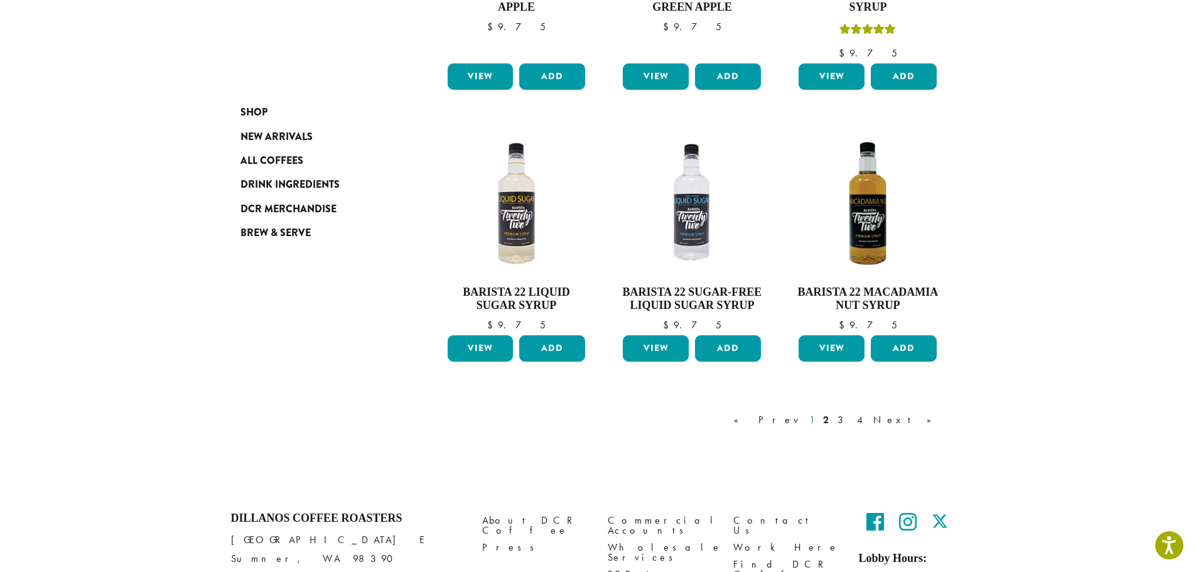
click at [817, 423] on link "1" at bounding box center [812, 419] width 10 height 15
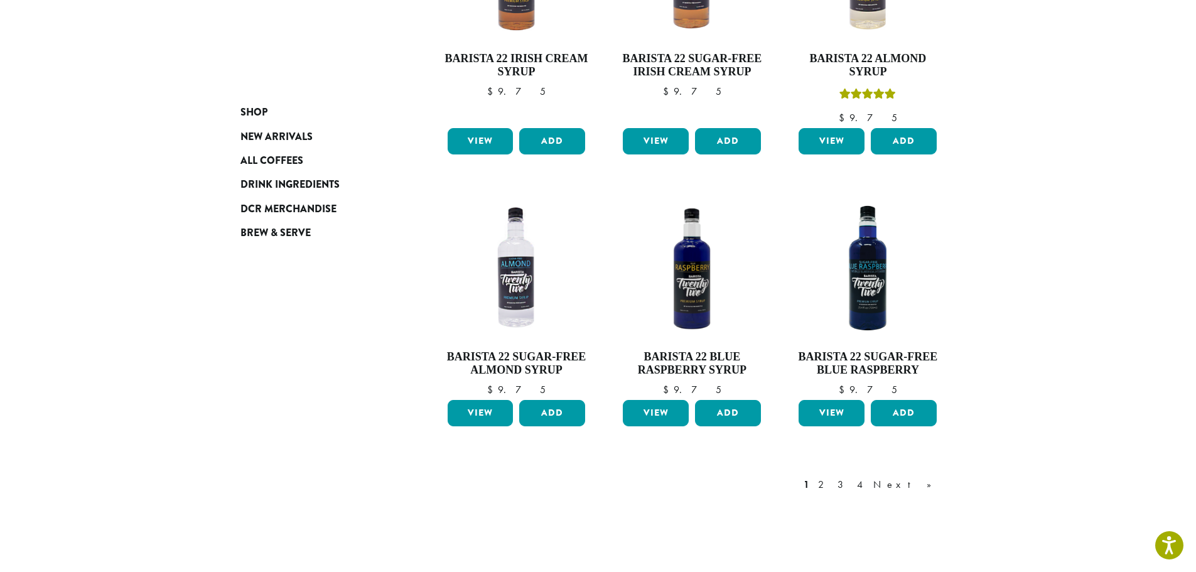
scroll to position [956, 0]
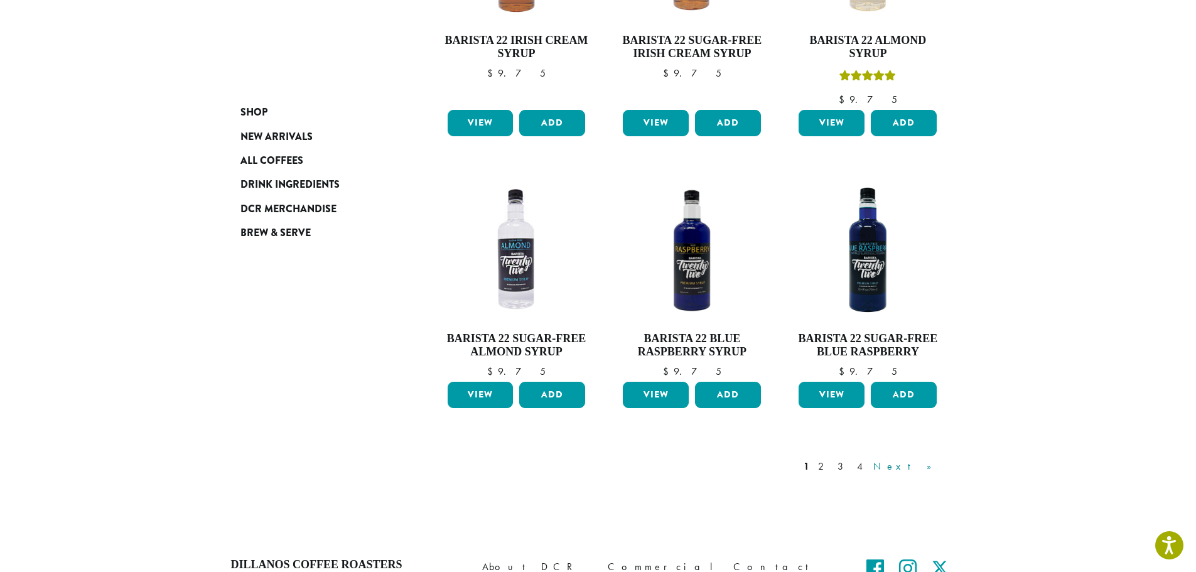
click at [930, 459] on link "Next »" at bounding box center [907, 466] width 72 height 15
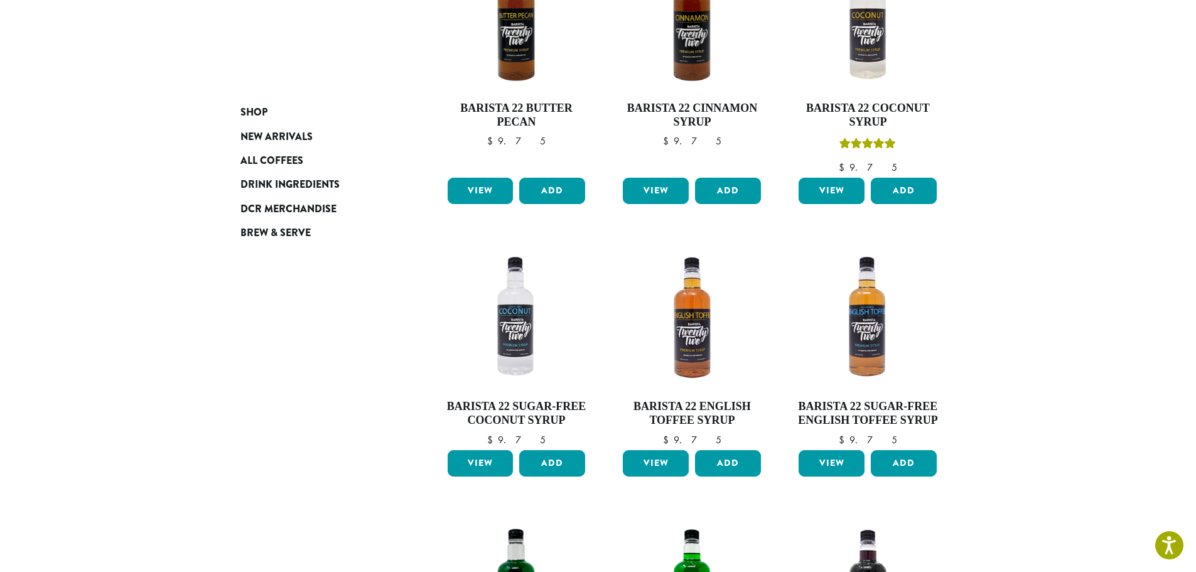
scroll to position [266, 0]
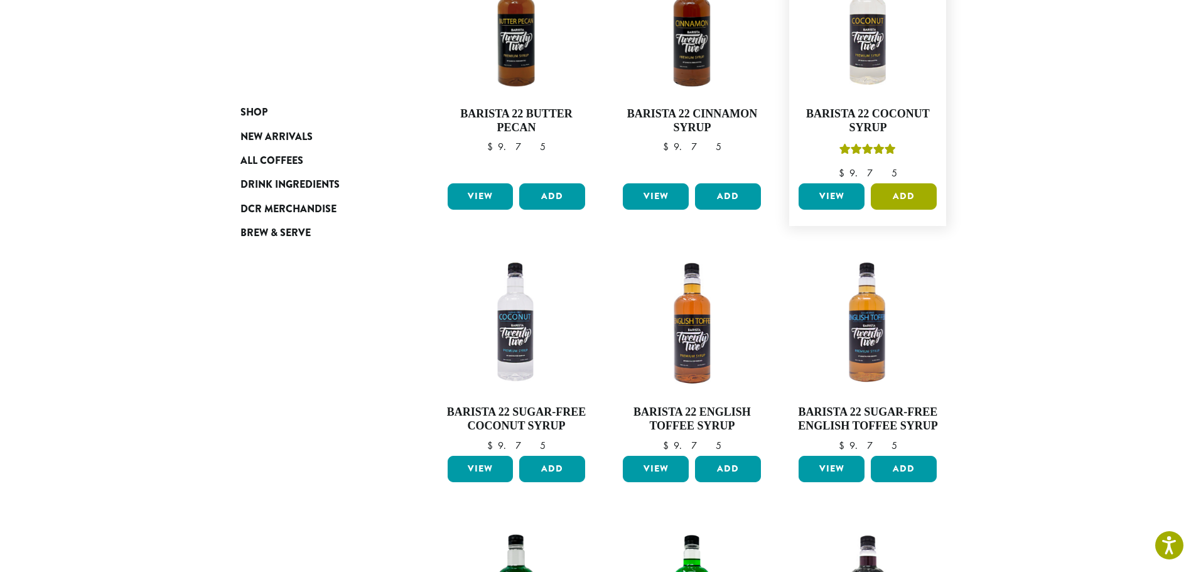
click at [917, 200] on button "Add" at bounding box center [904, 196] width 66 height 26
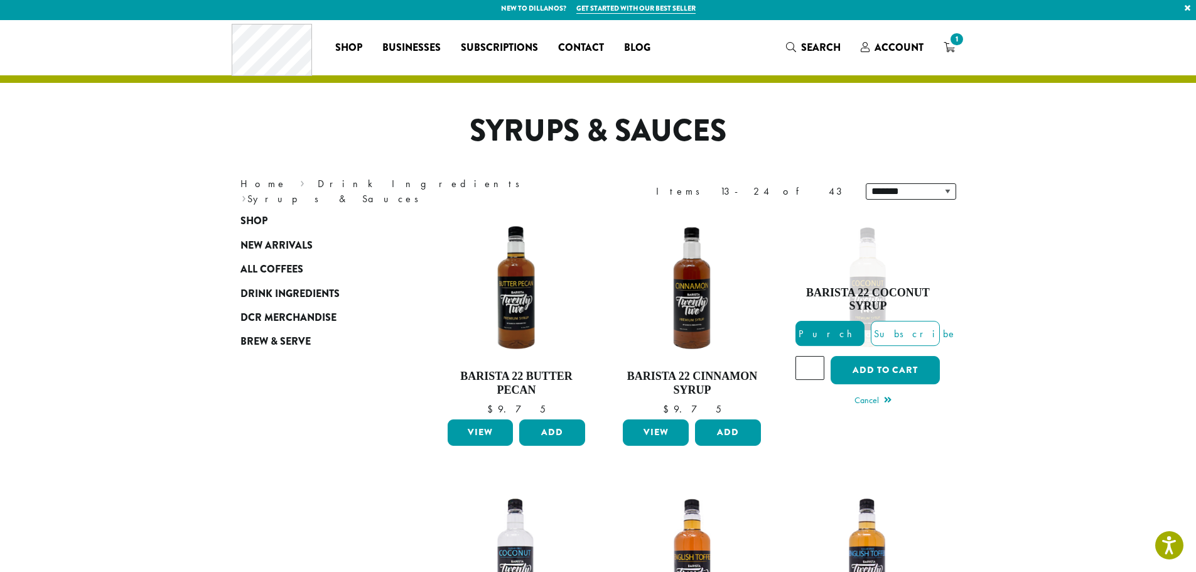
scroll to position [0, 0]
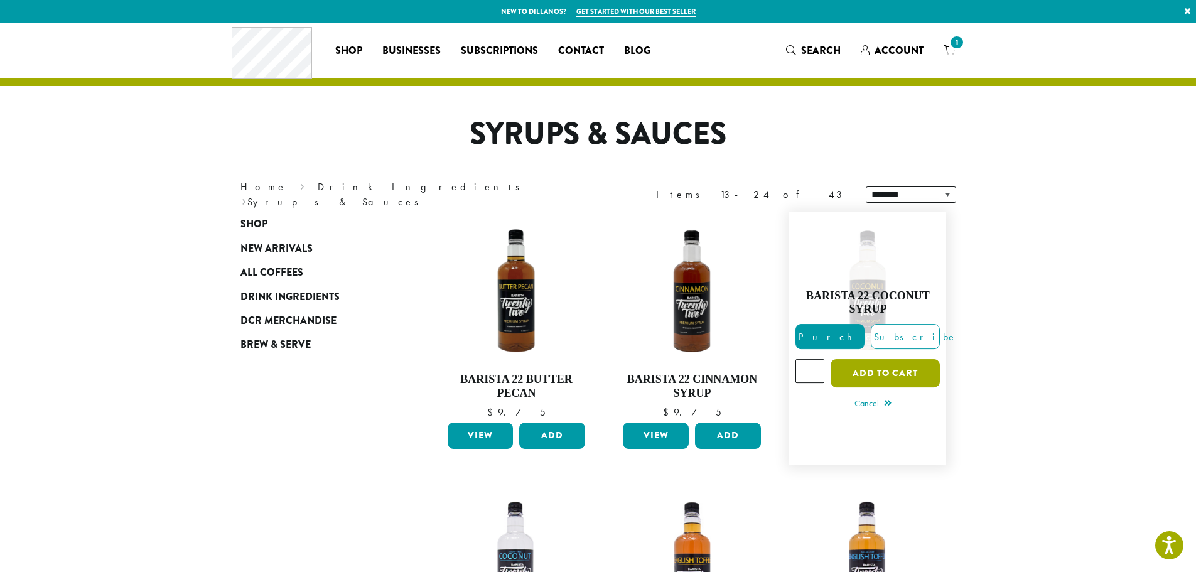
click at [881, 375] on button "Add to cart" at bounding box center [885, 373] width 109 height 28
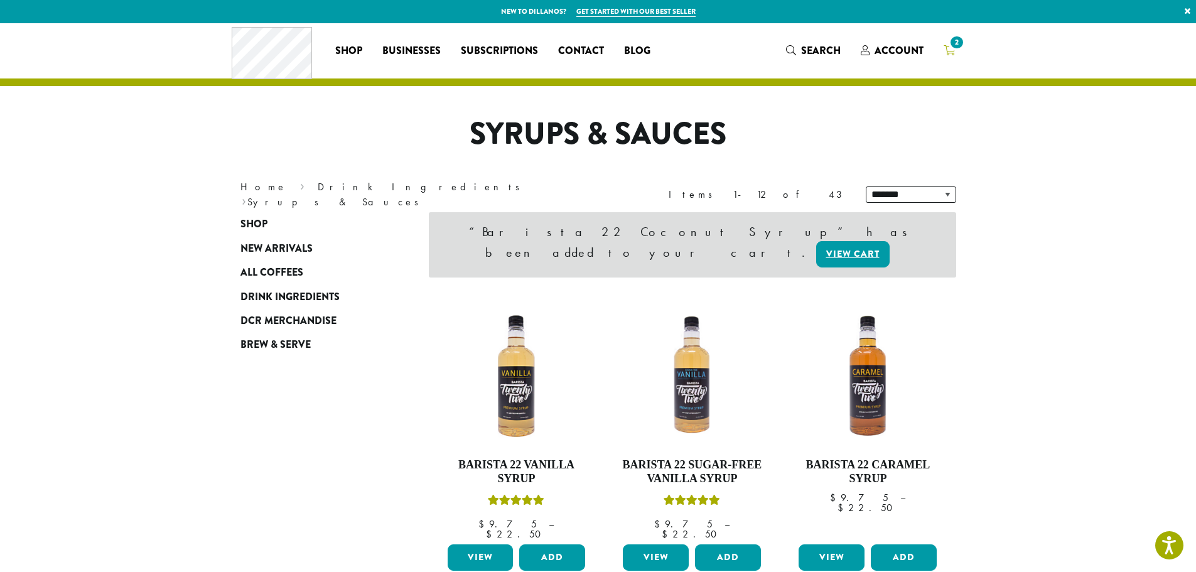
click at [952, 50] on span "2" at bounding box center [956, 42] width 17 height 17
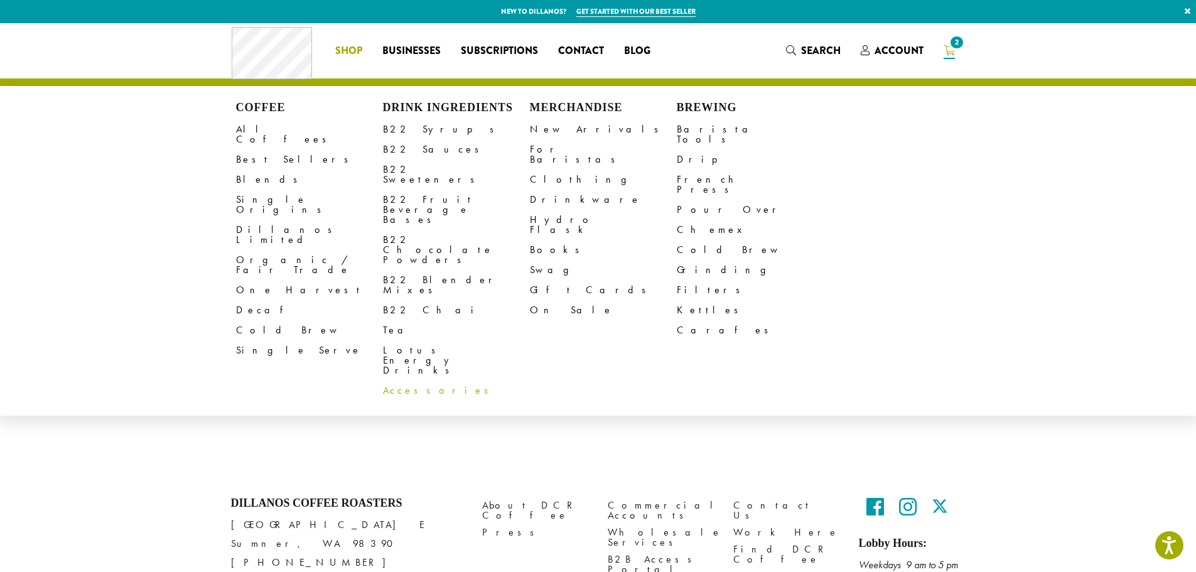
click at [412, 380] on link "Accessories" at bounding box center [456, 390] width 147 height 20
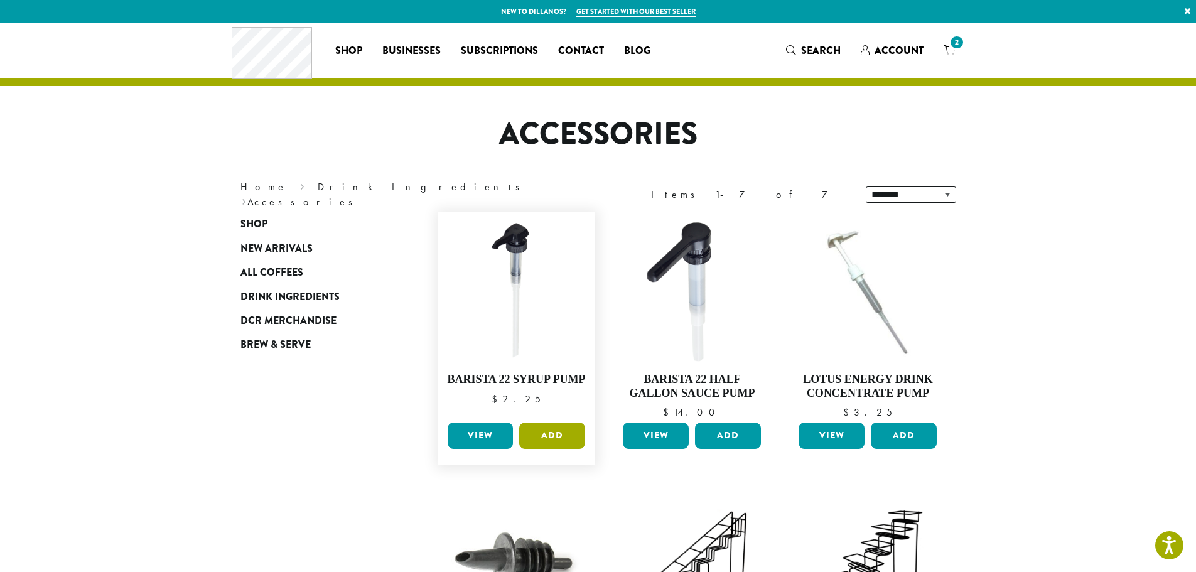
click at [561, 434] on button "Add" at bounding box center [552, 436] width 66 height 26
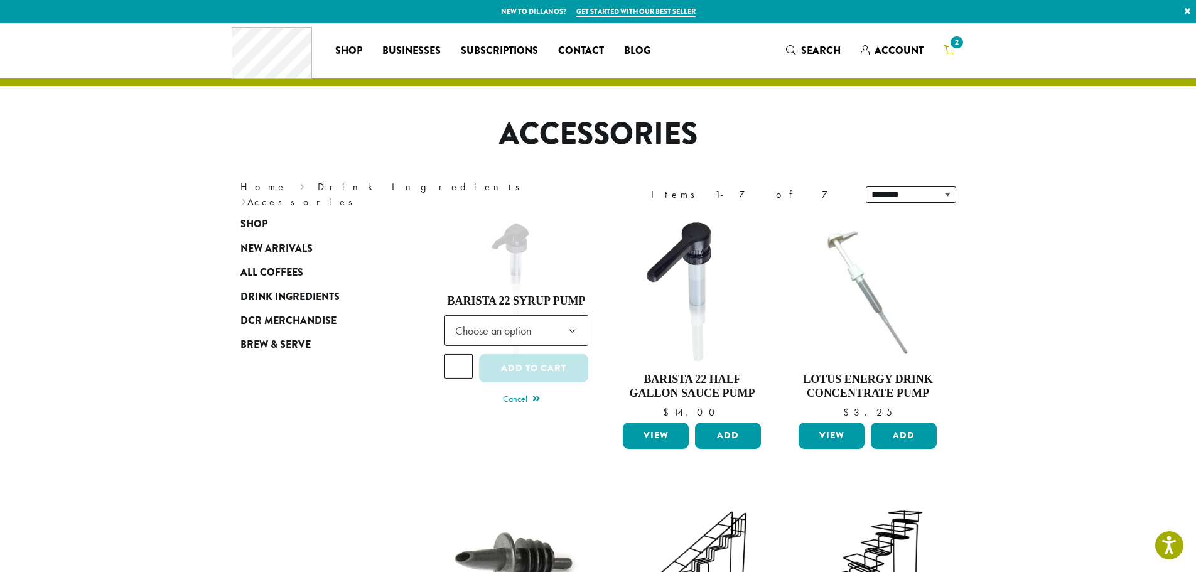
click at [945, 41] on link "2" at bounding box center [949, 50] width 31 height 21
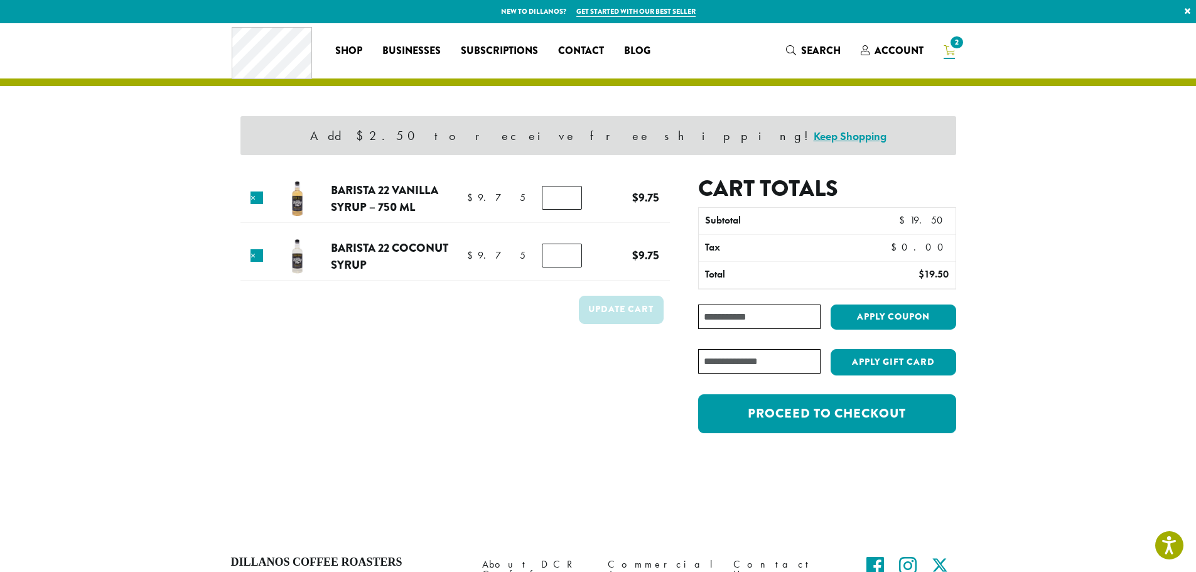
click at [954, 46] on span "2" at bounding box center [956, 42] width 17 height 17
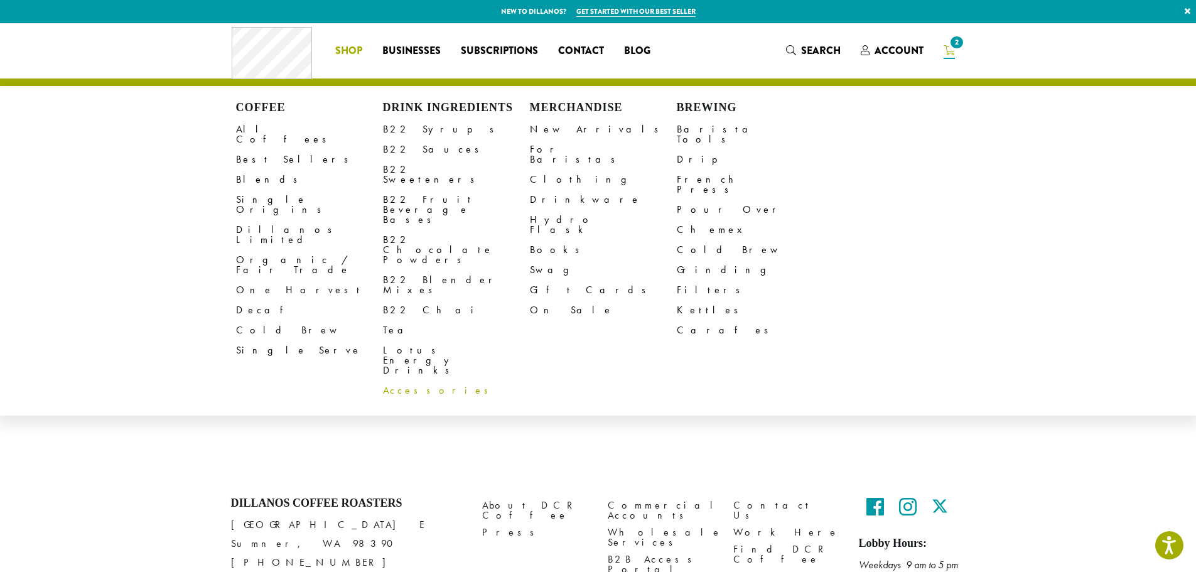
click at [392, 380] on link "Accessories" at bounding box center [456, 390] width 147 height 20
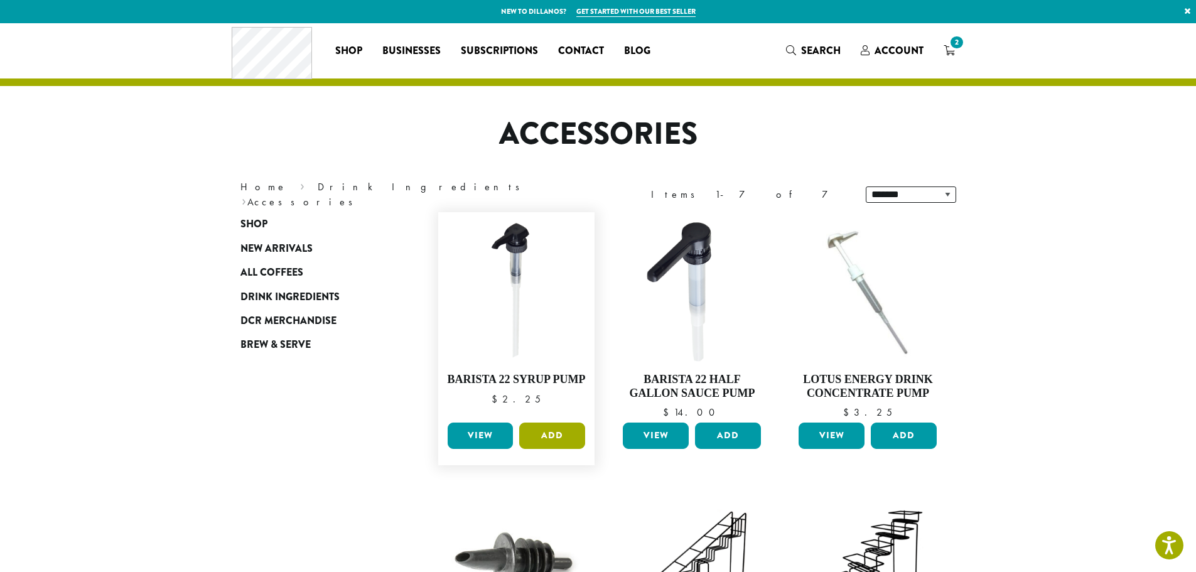
click at [564, 432] on button "Add" at bounding box center [552, 436] width 66 height 26
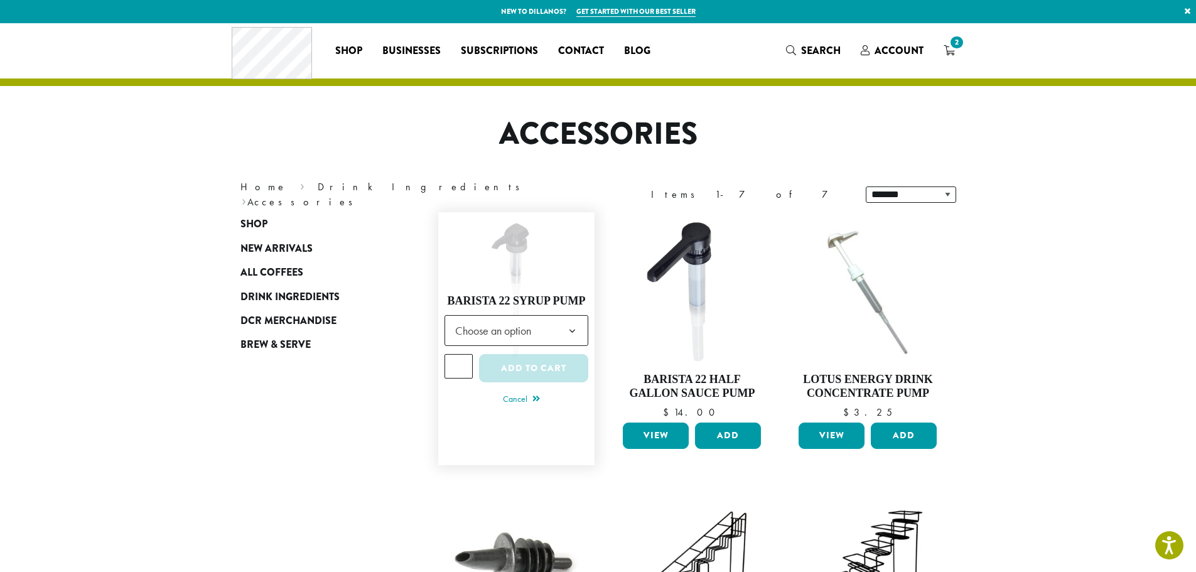
click at [533, 331] on span "Choose an option" at bounding box center [497, 330] width 94 height 24
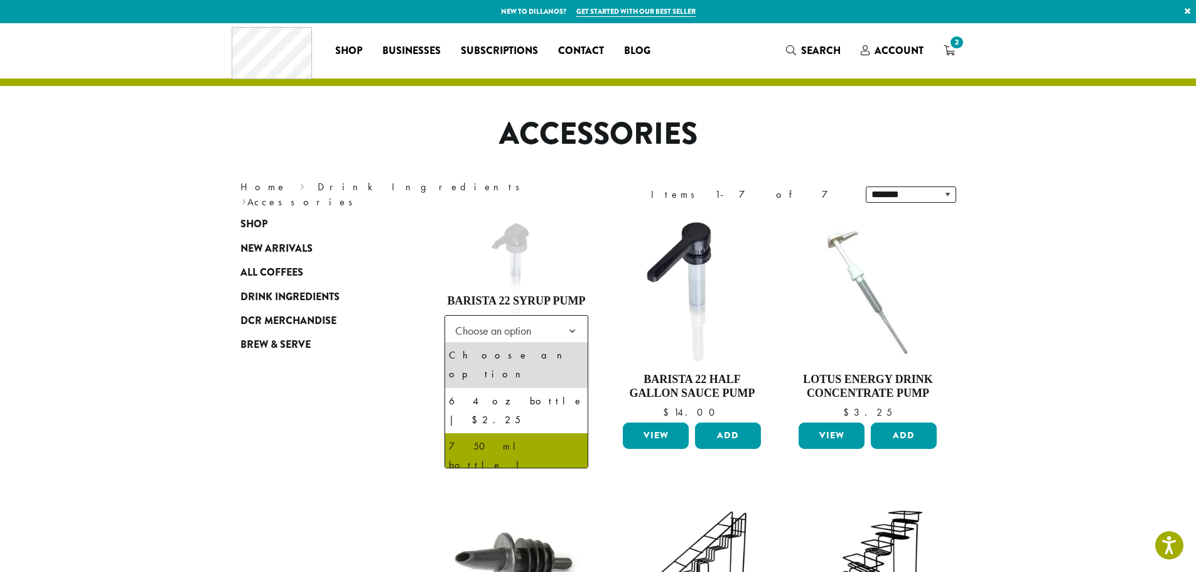
select select "**********"
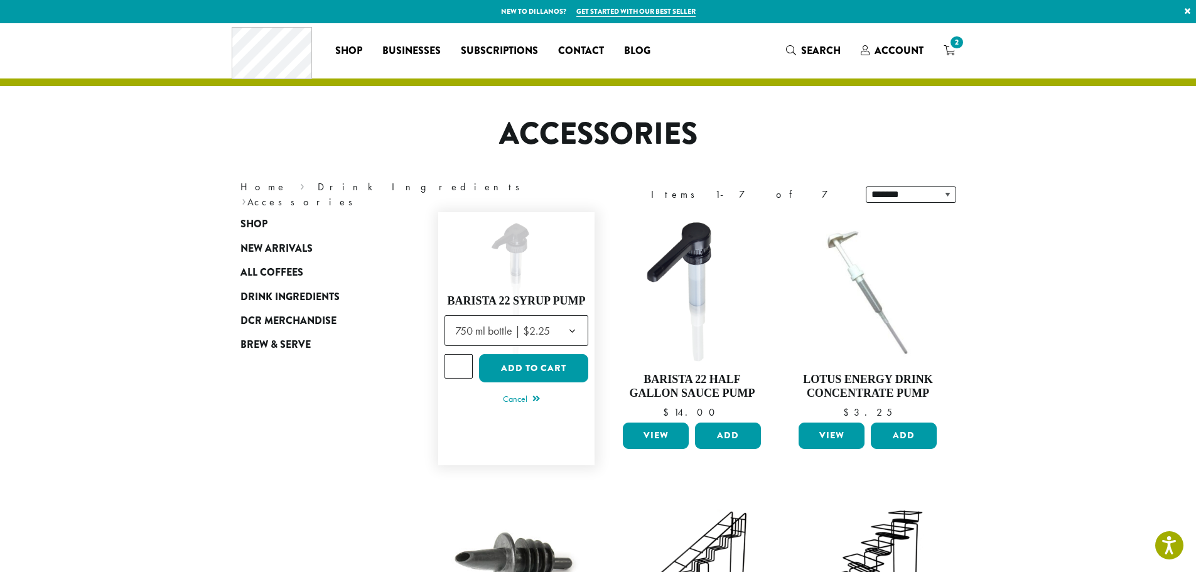
type input "*"
click at [463, 360] on input "*" at bounding box center [458, 366] width 29 height 24
click at [536, 366] on button "Add to cart" at bounding box center [533, 368] width 109 height 28
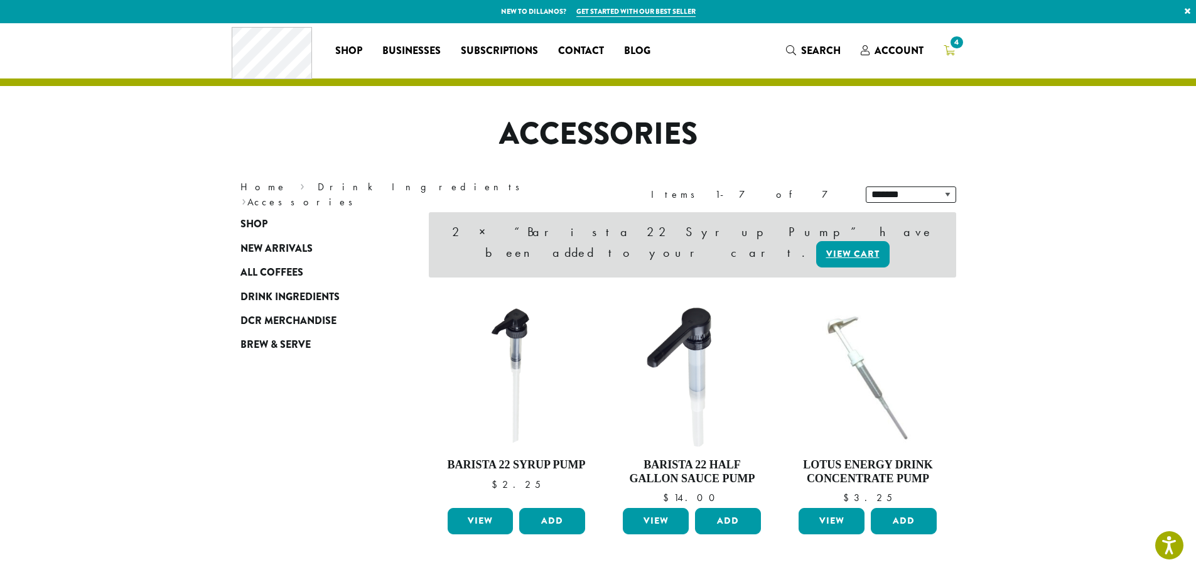
click at [955, 46] on span "4" at bounding box center [956, 42] width 17 height 17
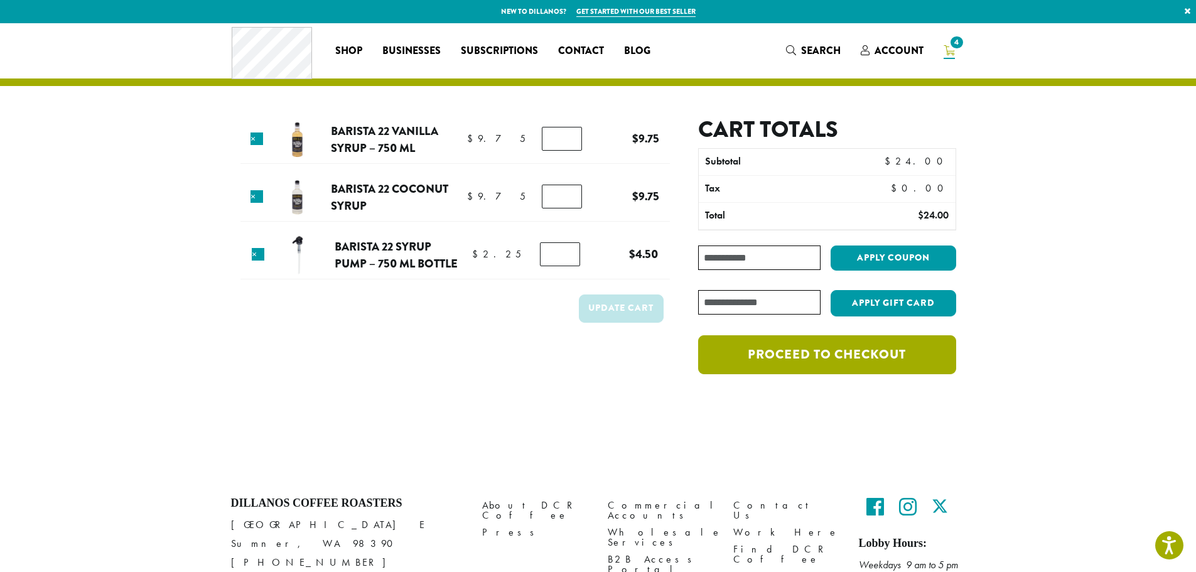
click at [822, 351] on link "Proceed to checkout" at bounding box center [826, 354] width 257 height 39
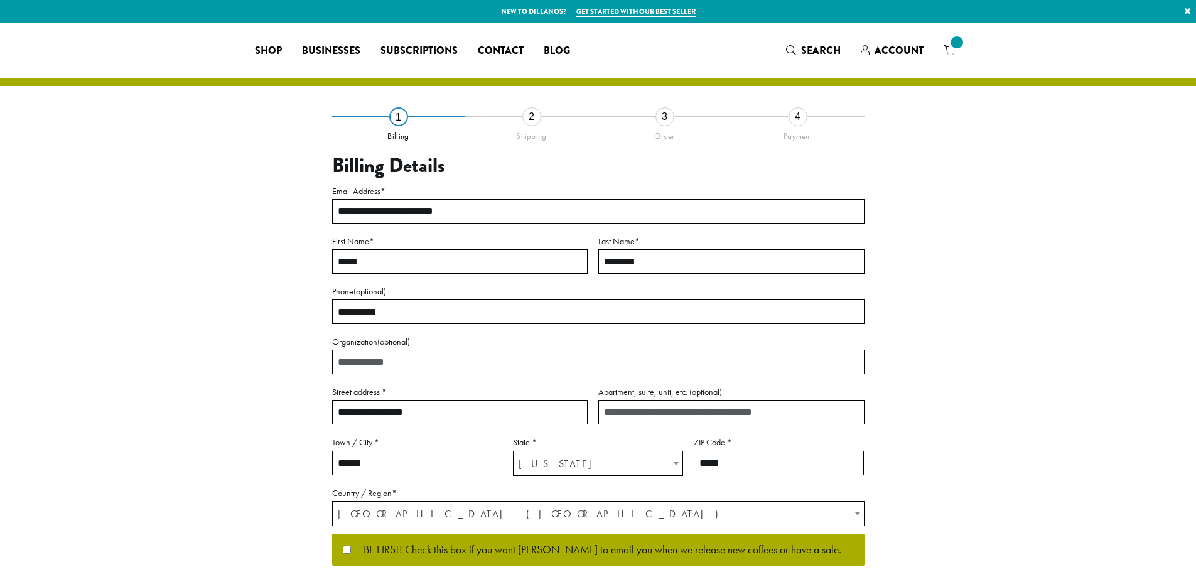
select select "**"
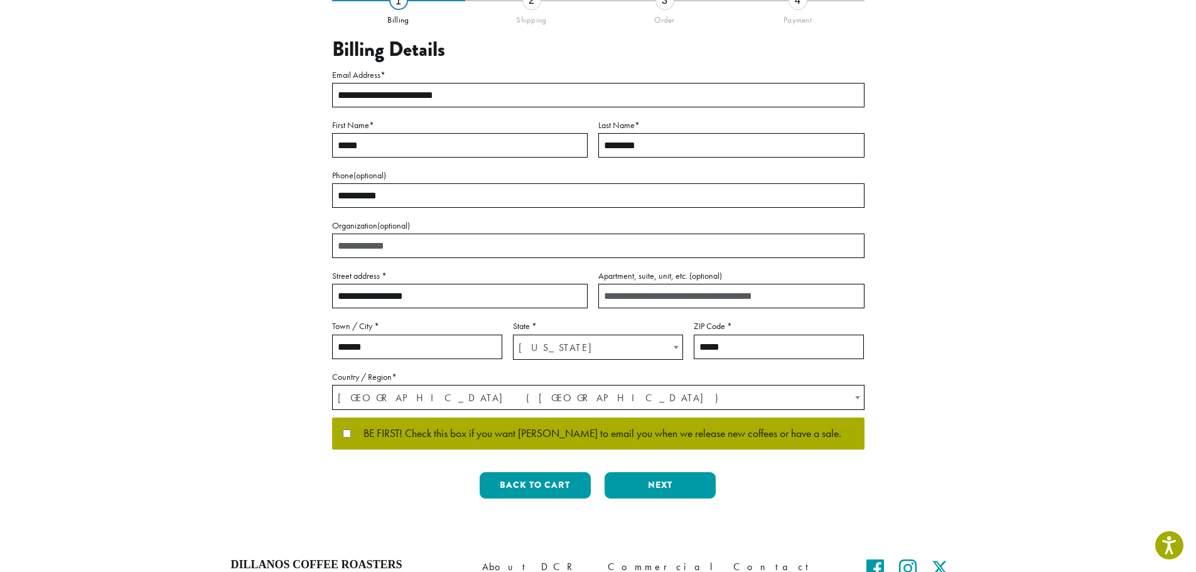
scroll to position [188, 0]
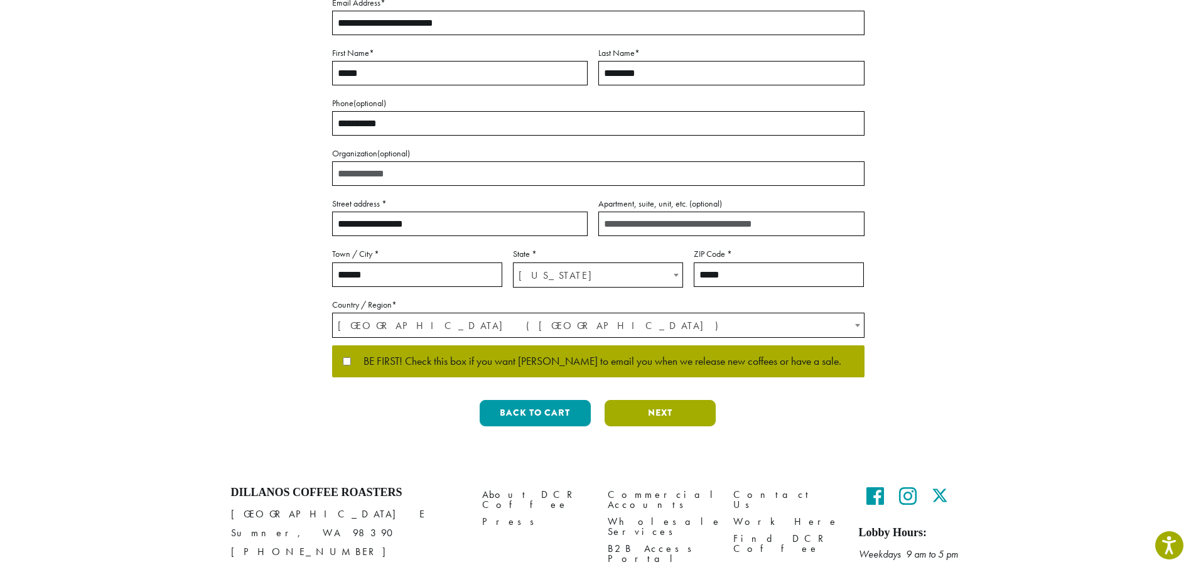
click at [659, 408] on button "Next" at bounding box center [660, 413] width 111 height 26
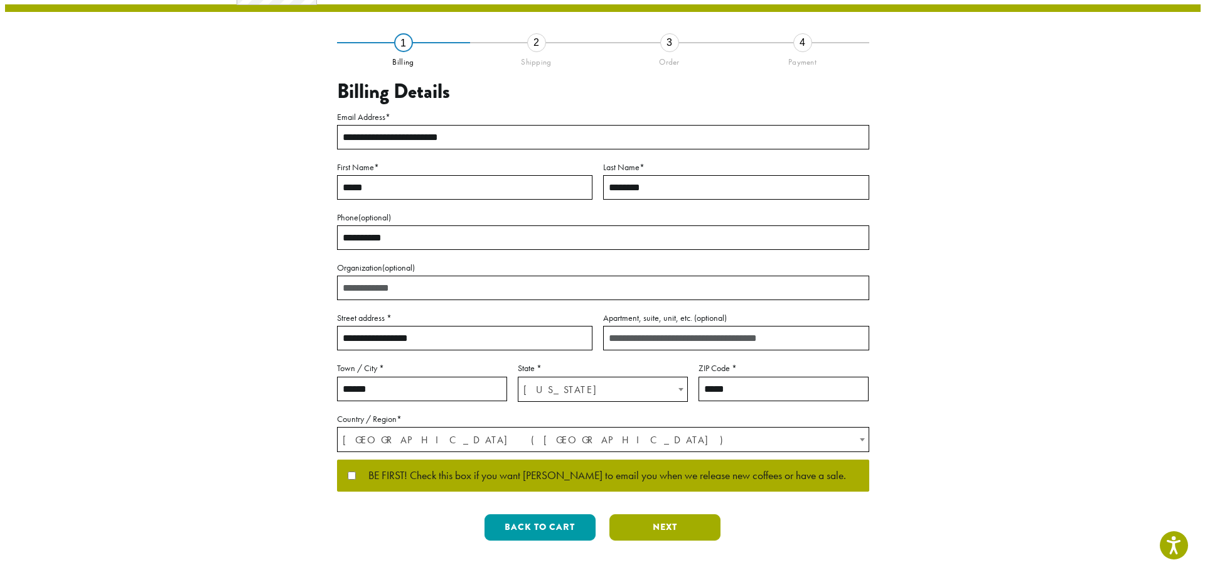
scroll to position [0, 0]
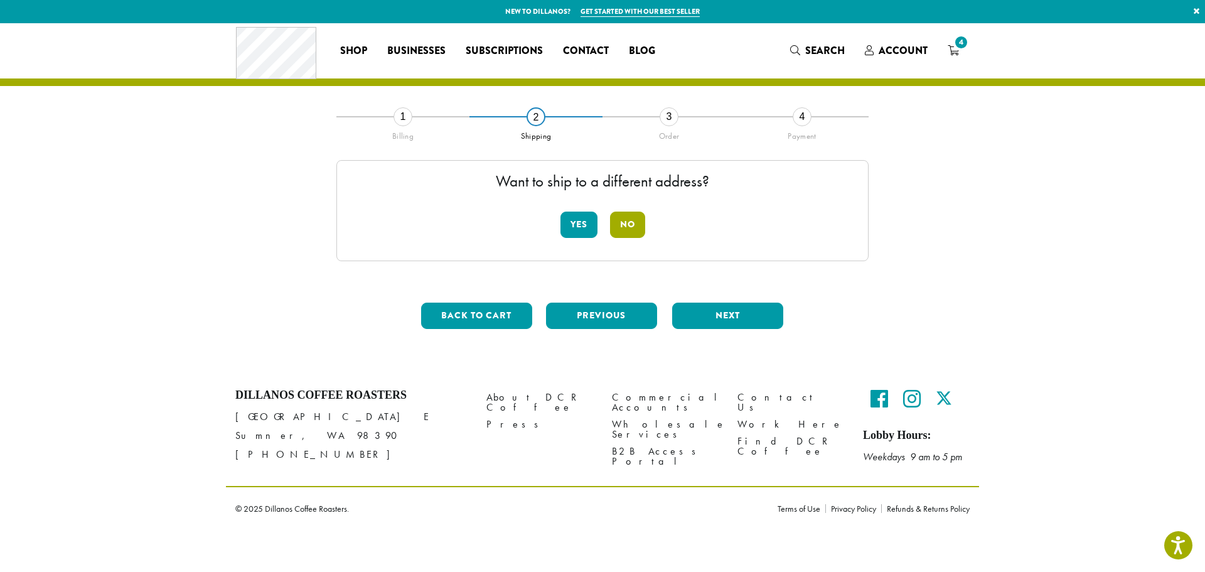
click at [626, 230] on button "No" at bounding box center [627, 225] width 35 height 26
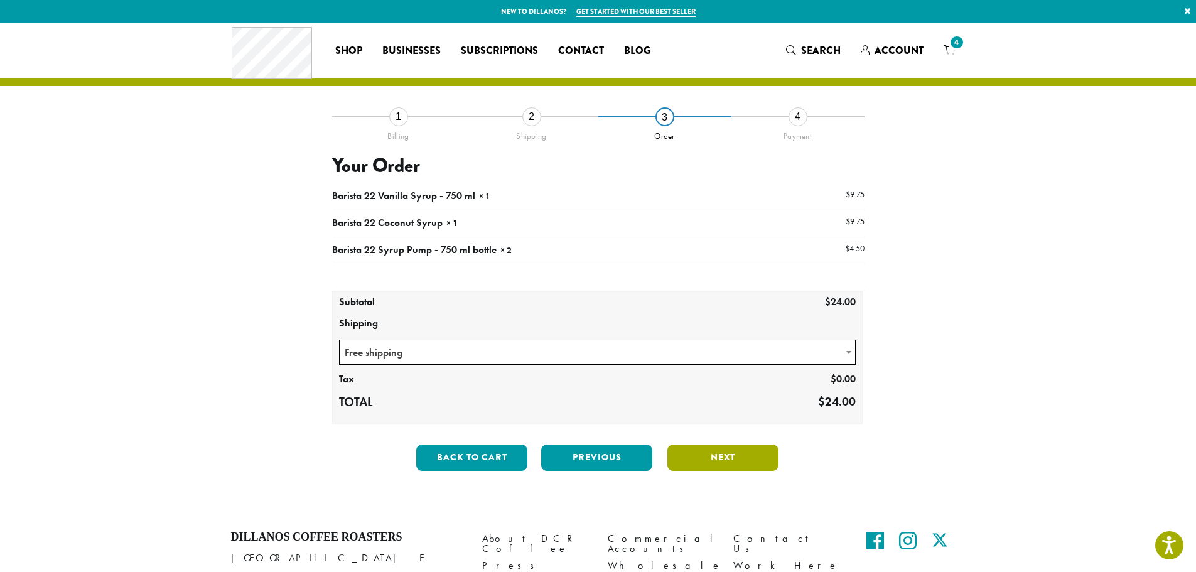
click at [737, 455] on button "Next" at bounding box center [722, 457] width 111 height 26
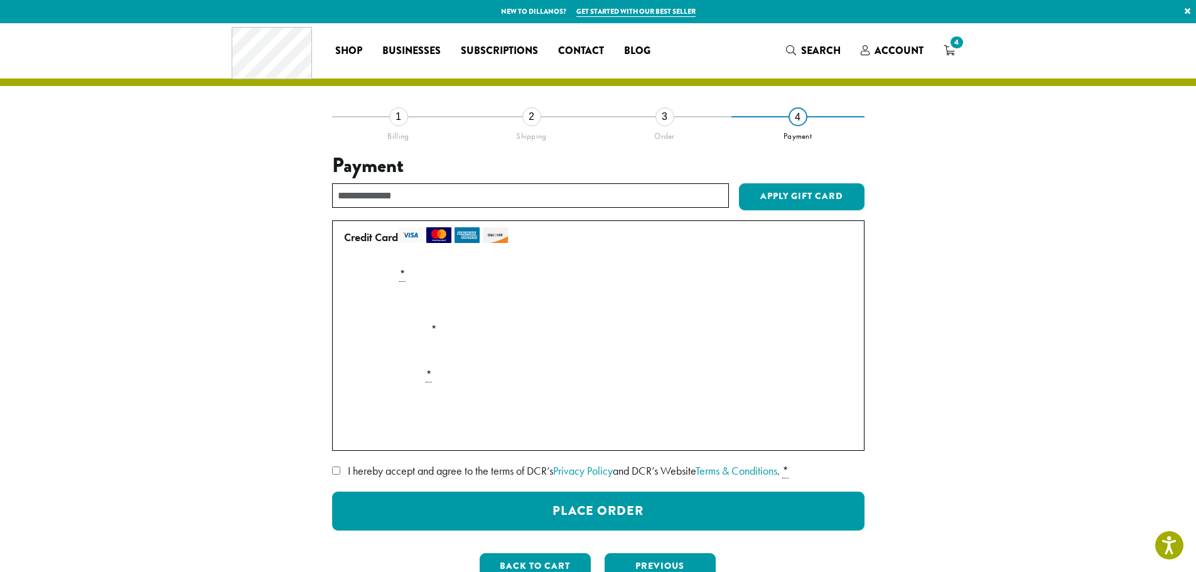
click at [336, 466] on label "I hereby accept and agree to the terms of DCR’s Privacy Policy and DCR’s Websit…" at bounding box center [598, 471] width 532 height 20
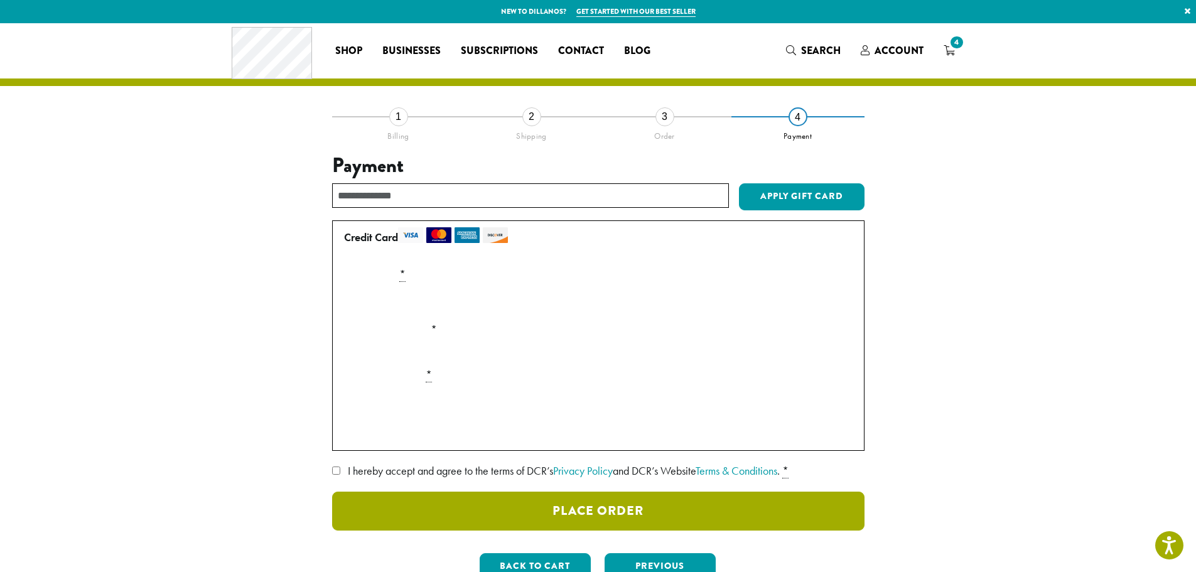
click at [616, 505] on button "Place Order" at bounding box center [598, 511] width 532 height 39
